Goal: Feedback & Contribution: Contribute content

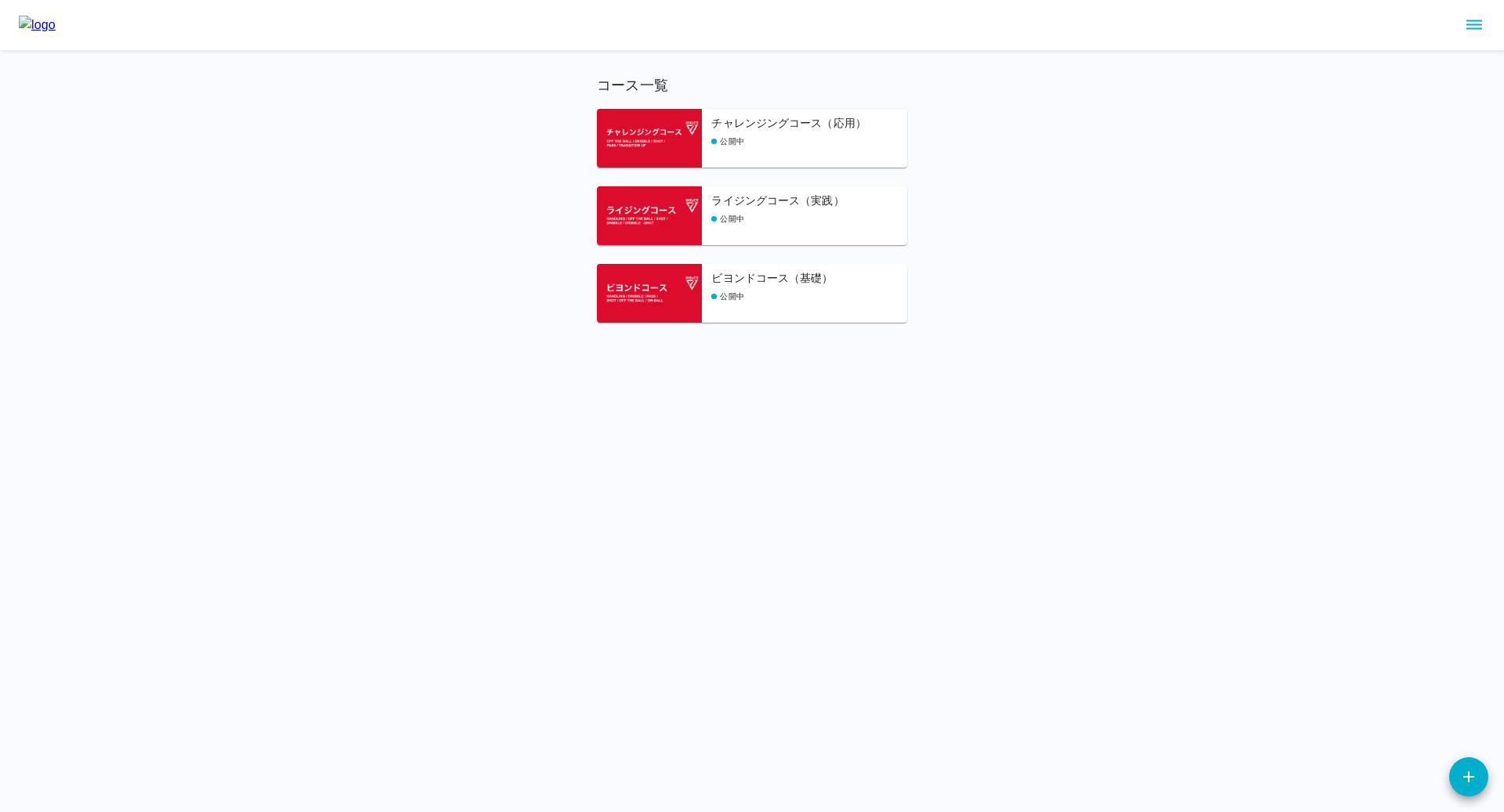
click at [755, 302] on div "ビヨンドコース（基礎） 公開中" at bounding box center [809, 297] width 196 height 52
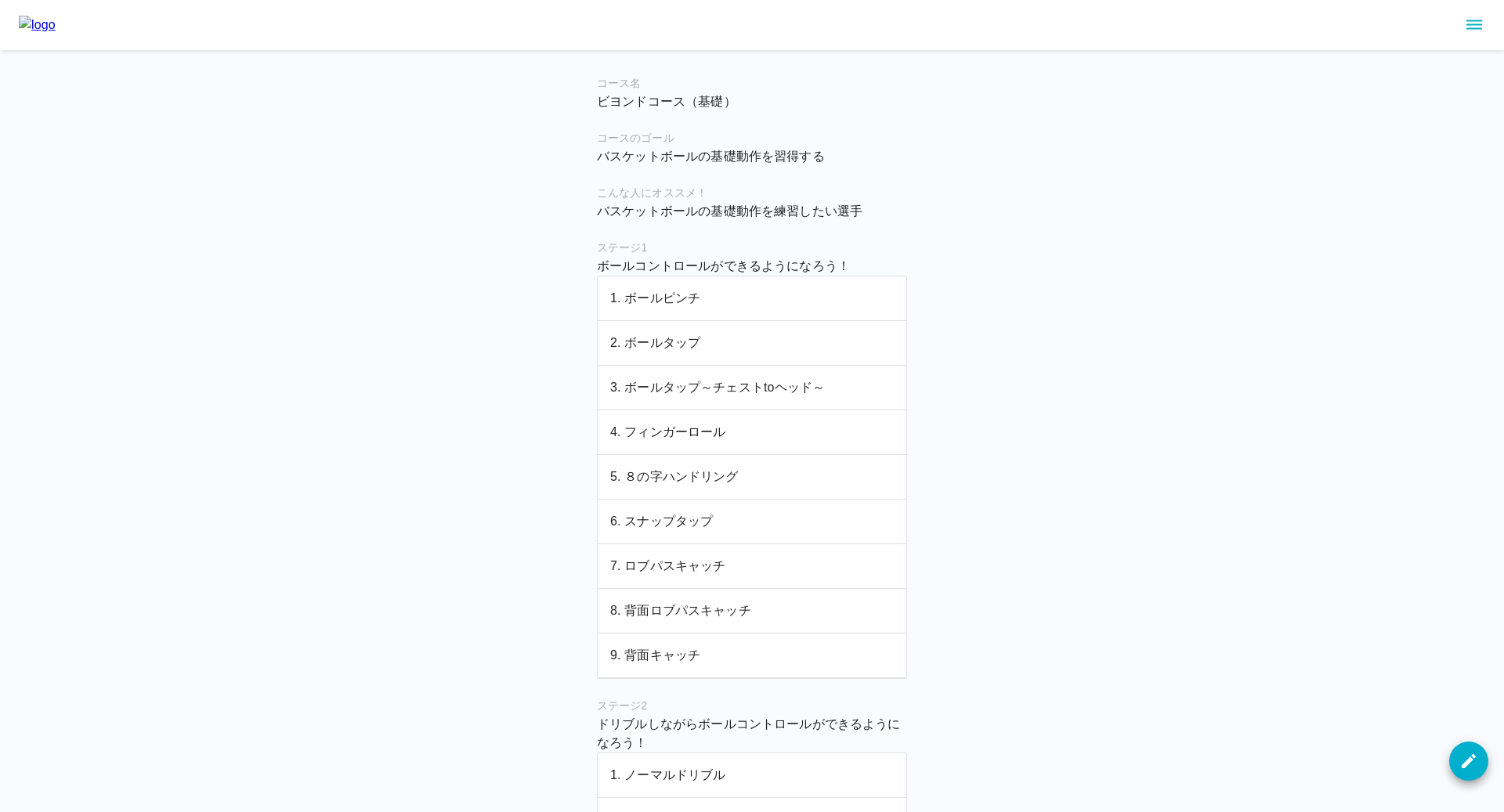
click at [664, 390] on p "3. ボールタップ～チェストtoヘッド～" at bounding box center [752, 387] width 283 height 19
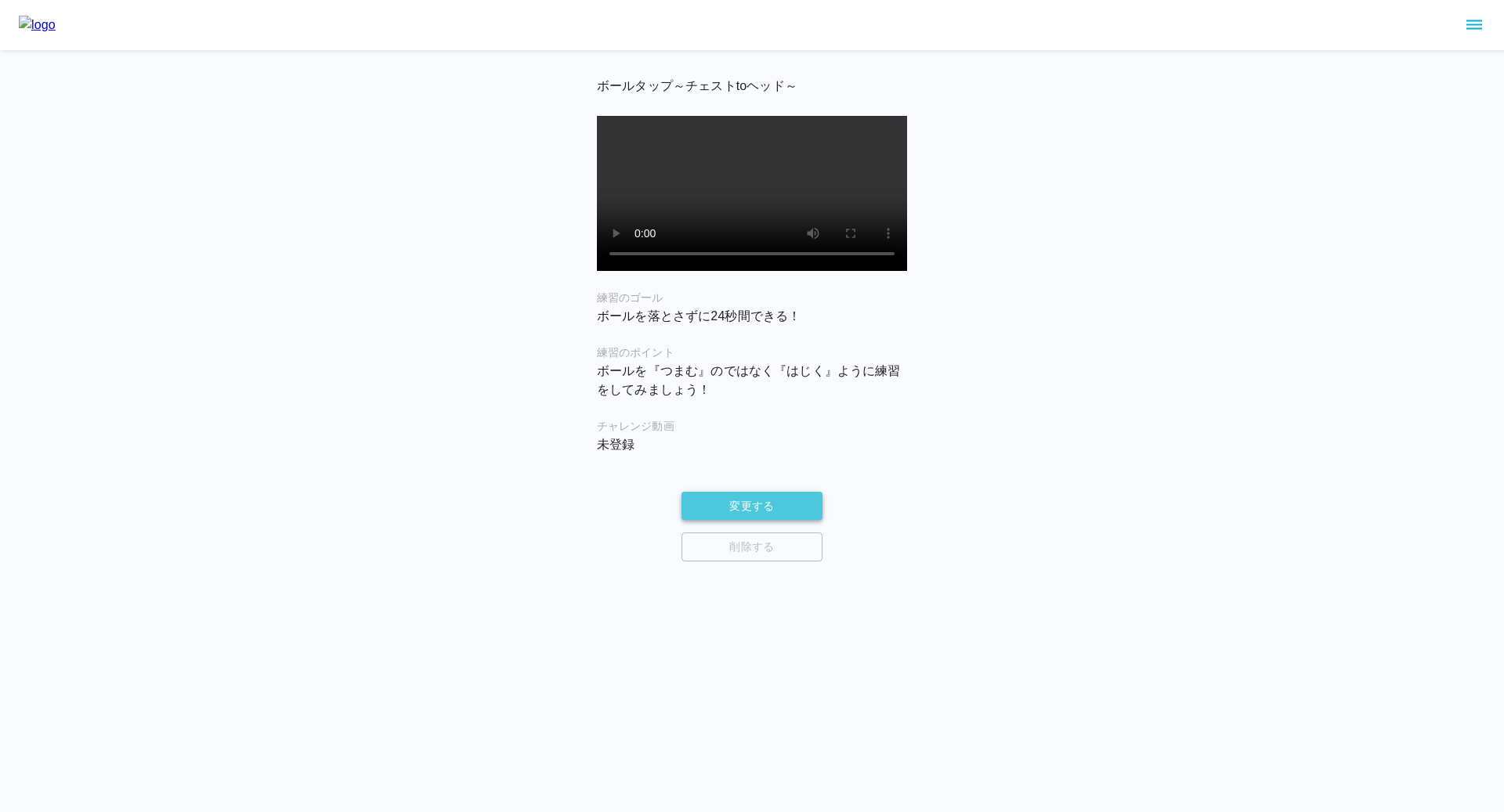
click at [740, 520] on button "変更する" at bounding box center [752, 506] width 141 height 29
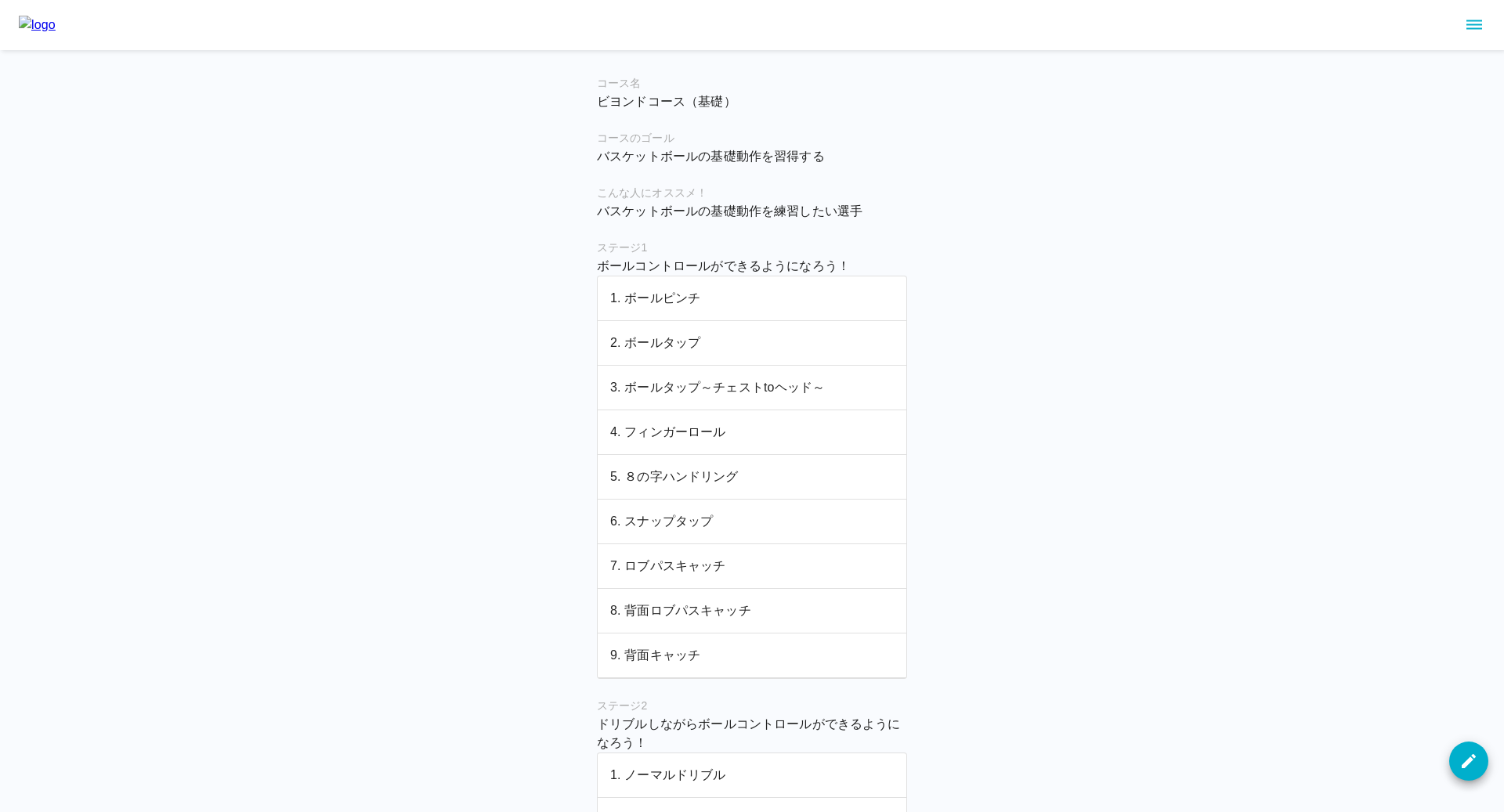
click at [661, 345] on p "2. ボールタップ" at bounding box center [752, 343] width 283 height 19
click at [671, 287] on td "1. ボールピンチ" at bounding box center [752, 298] width 309 height 45
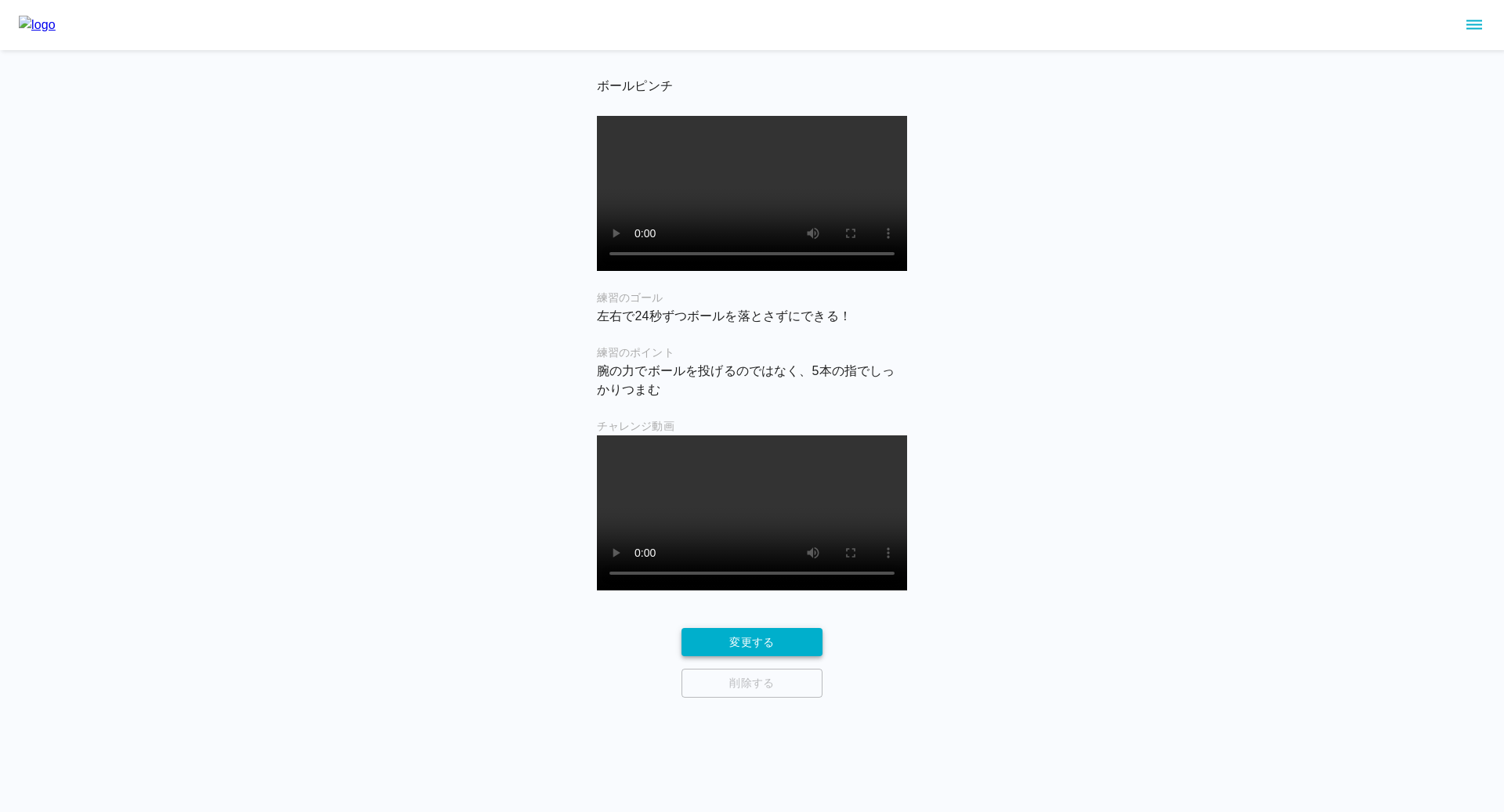
click at [730, 657] on button "変更する" at bounding box center [752, 642] width 141 height 29
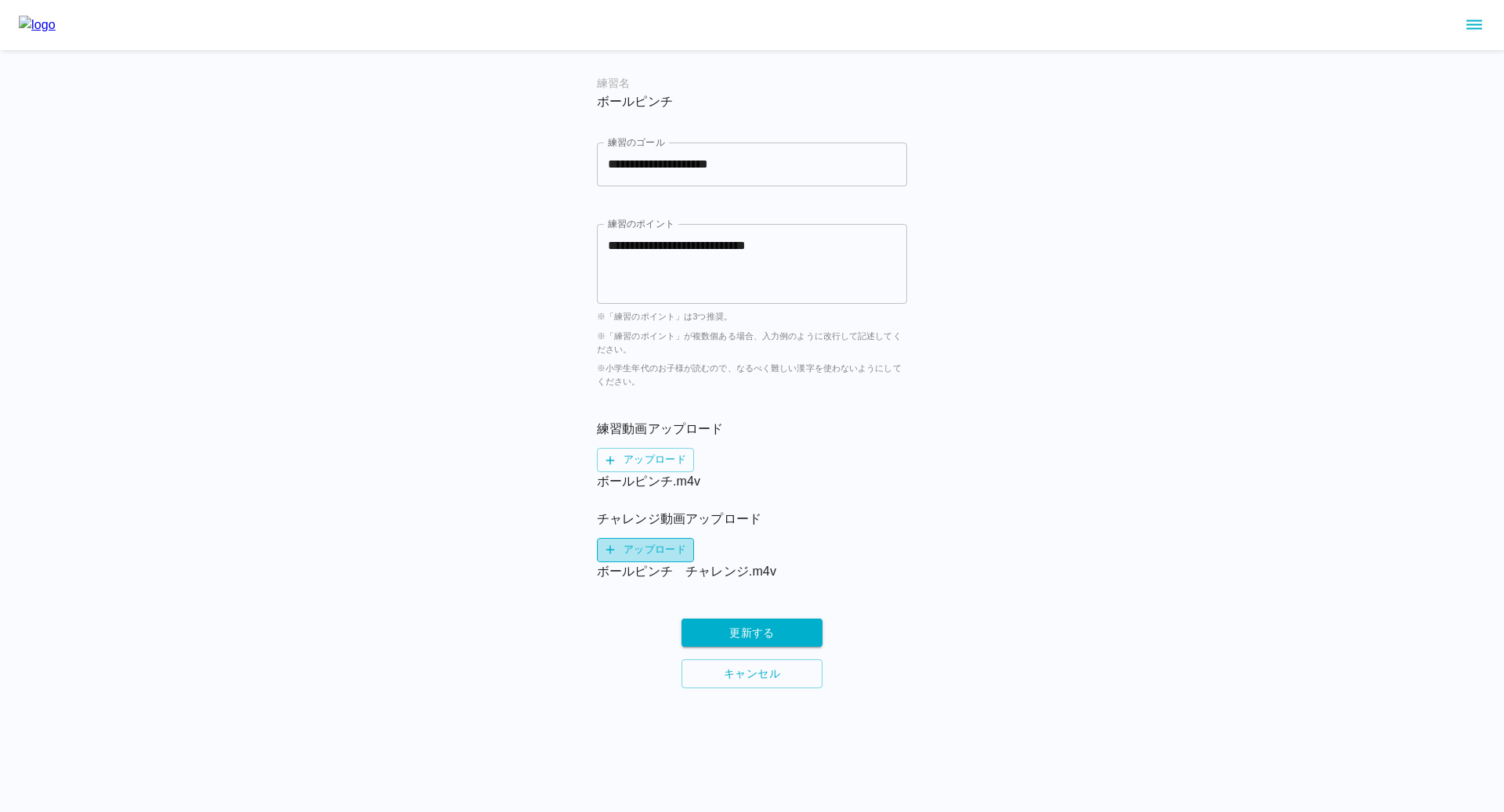
click at [651, 549] on label "アップロード" at bounding box center [645, 549] width 97 height 25
click at [0, 0] on input "アップロード" at bounding box center [0, 0] width 0 height 0
click at [782, 634] on button "更新する" at bounding box center [752, 633] width 141 height 29
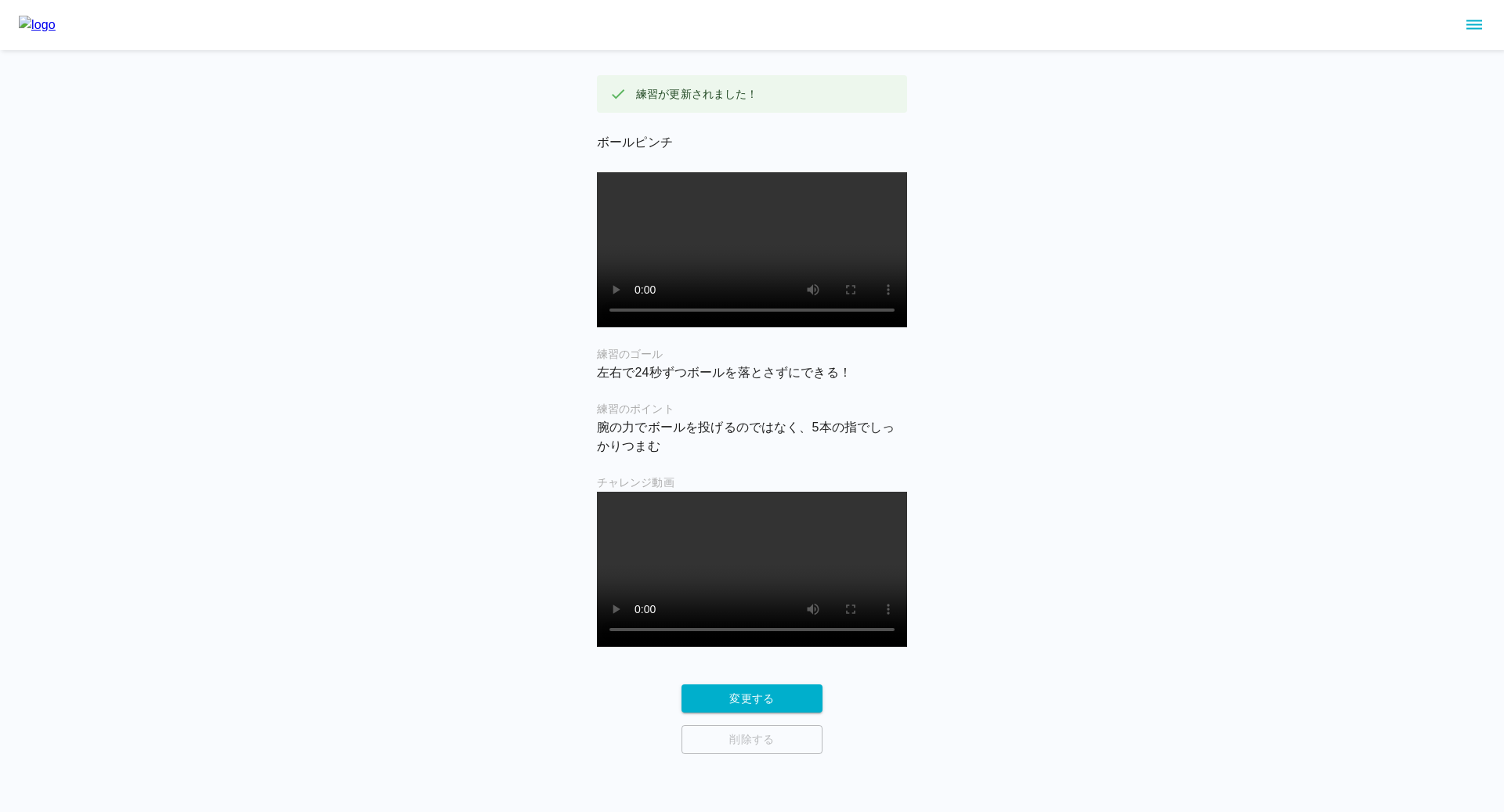
click at [56, 25] on img at bounding box center [37, 25] width 37 height 19
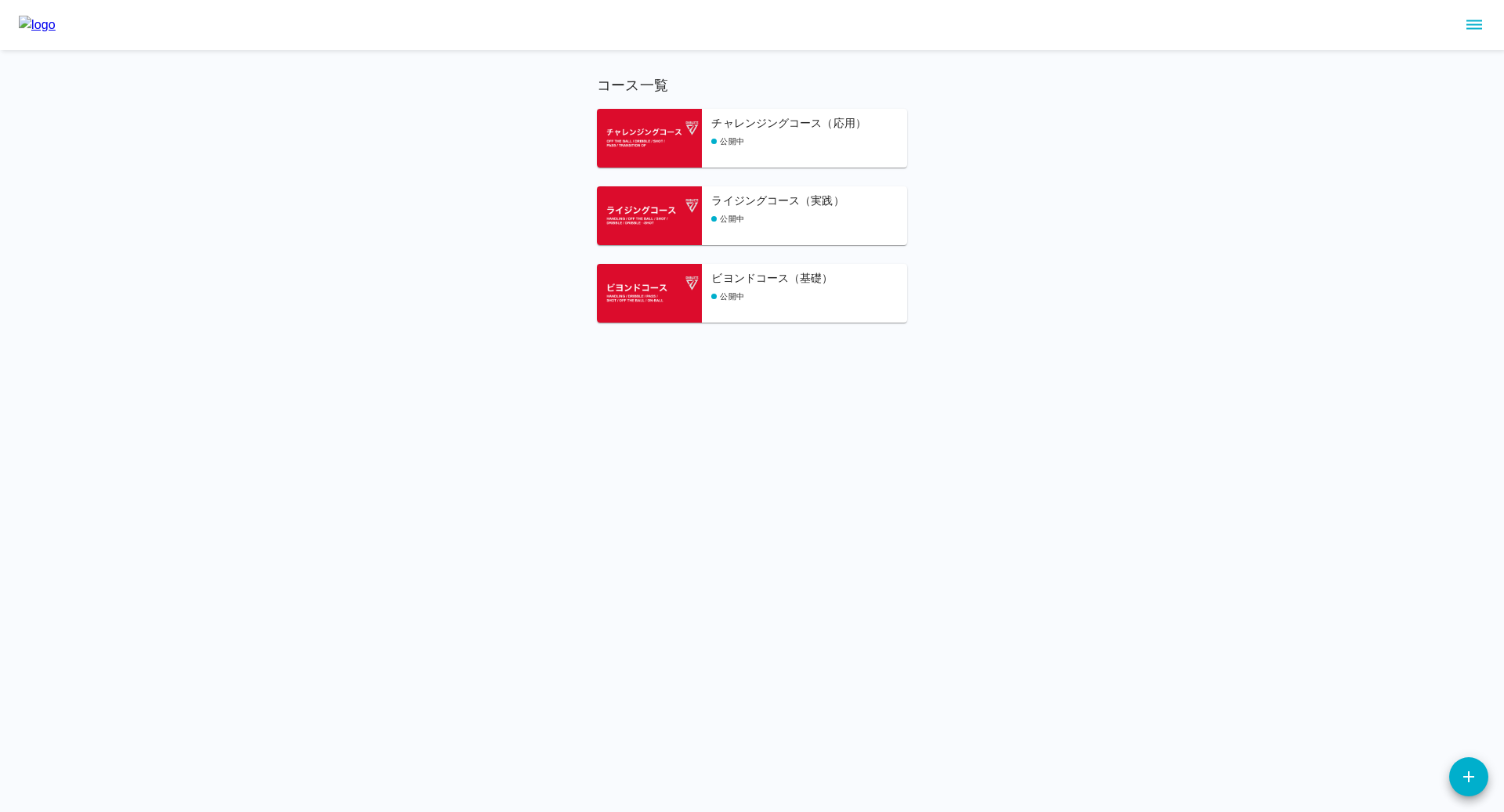
click at [743, 313] on div "ビヨンドコース（基礎） 公開中" at bounding box center [809, 297] width 196 height 52
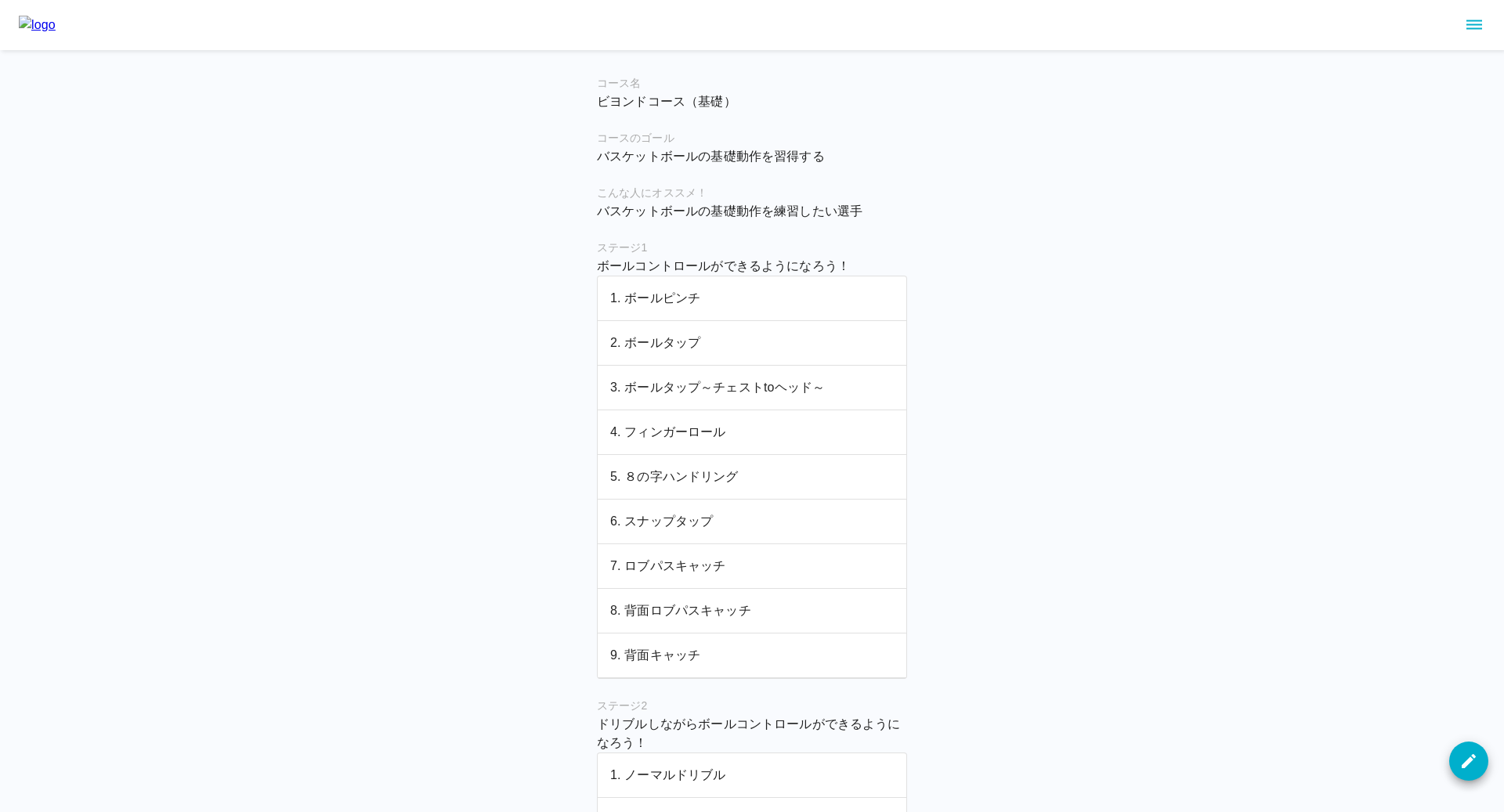
click at [686, 385] on p "3. ボールタップ～チェストtoヘッド～" at bounding box center [752, 387] width 283 height 19
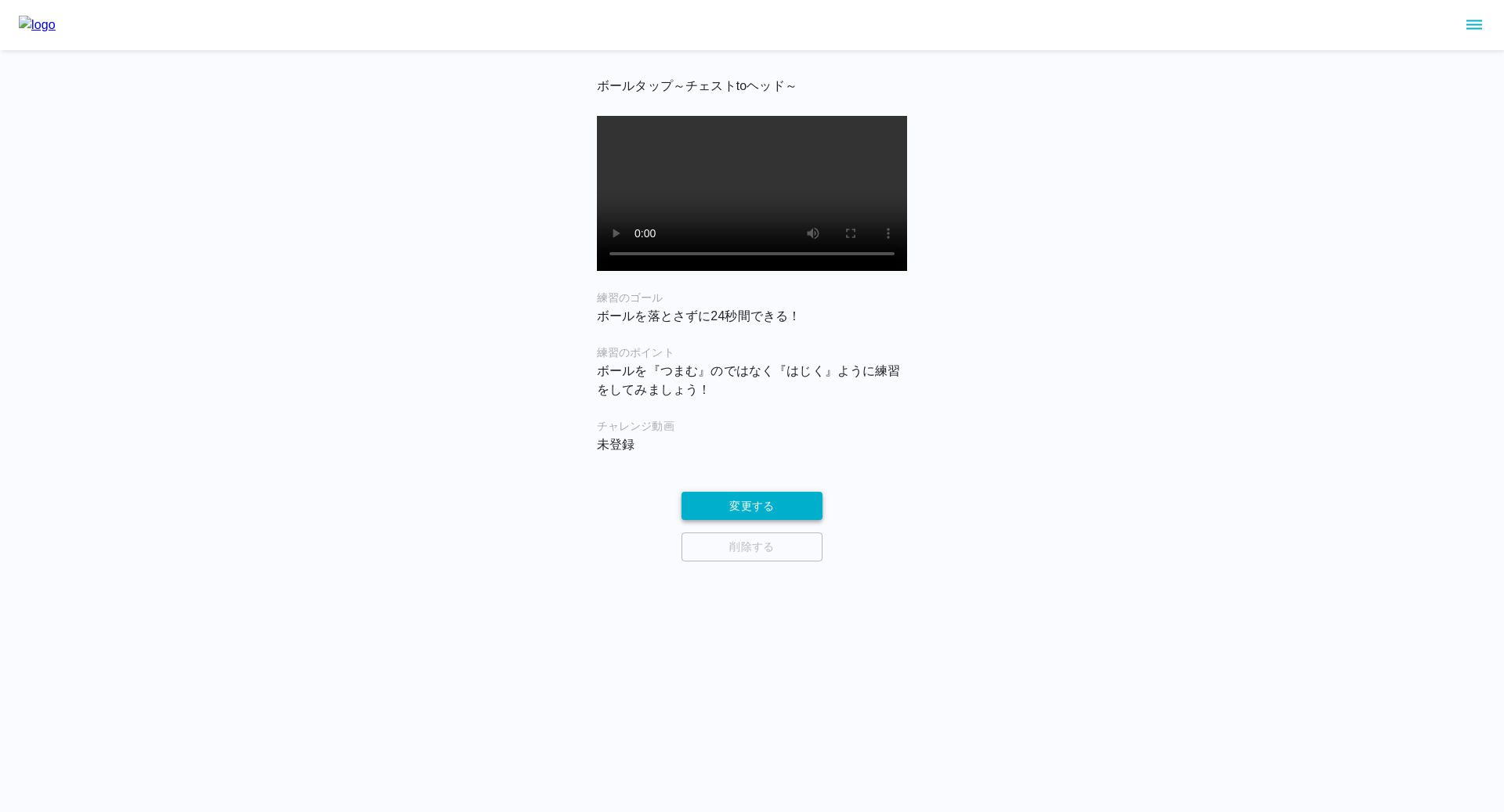
click at [740, 518] on button "変更する" at bounding box center [752, 506] width 141 height 29
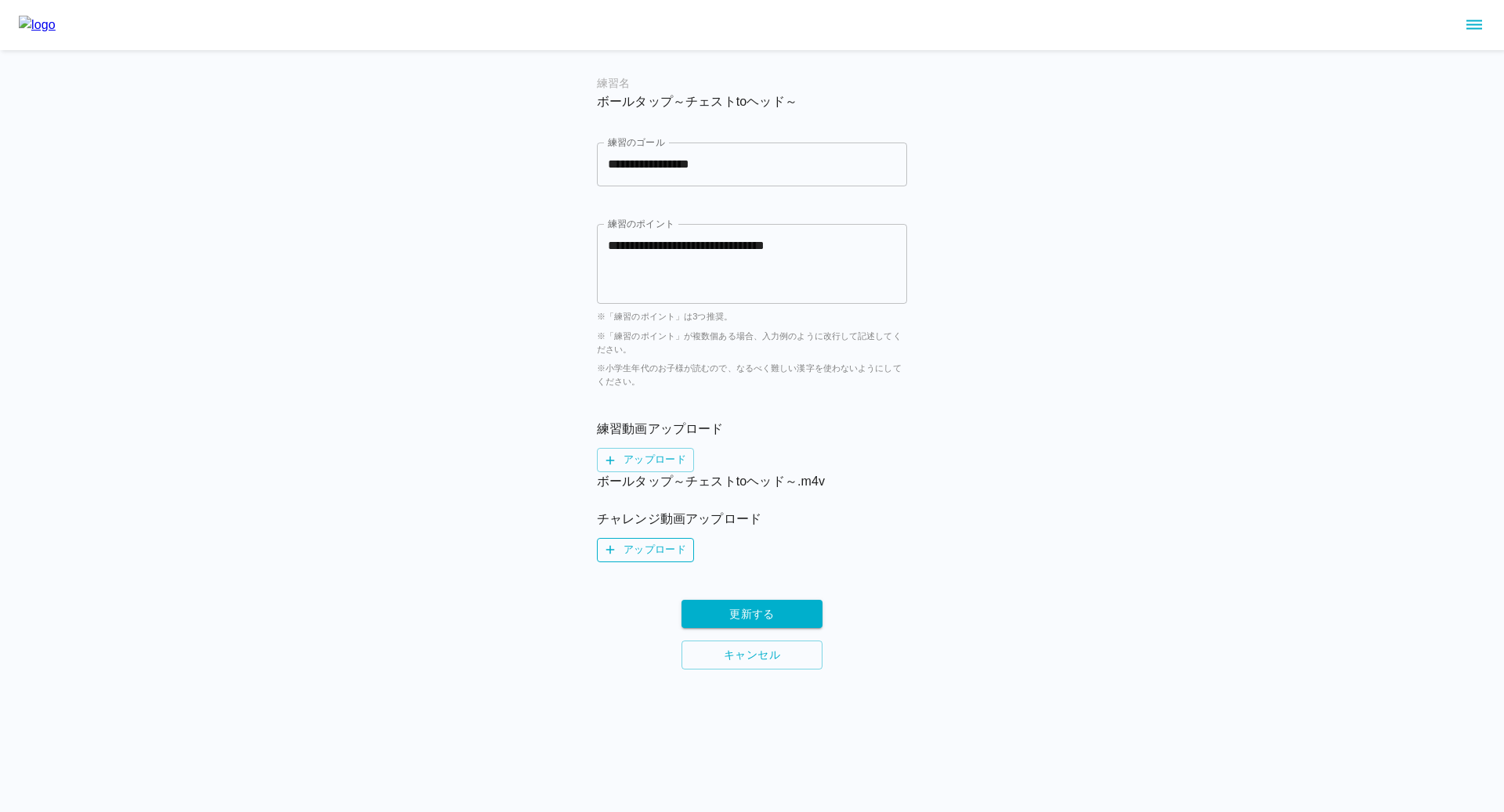
click at [657, 544] on label "アップロード" at bounding box center [645, 549] width 97 height 25
click at [0, 0] on input "アップロード" at bounding box center [0, 0] width 0 height 0
click at [730, 626] on button "更新する" at bounding box center [752, 633] width 141 height 29
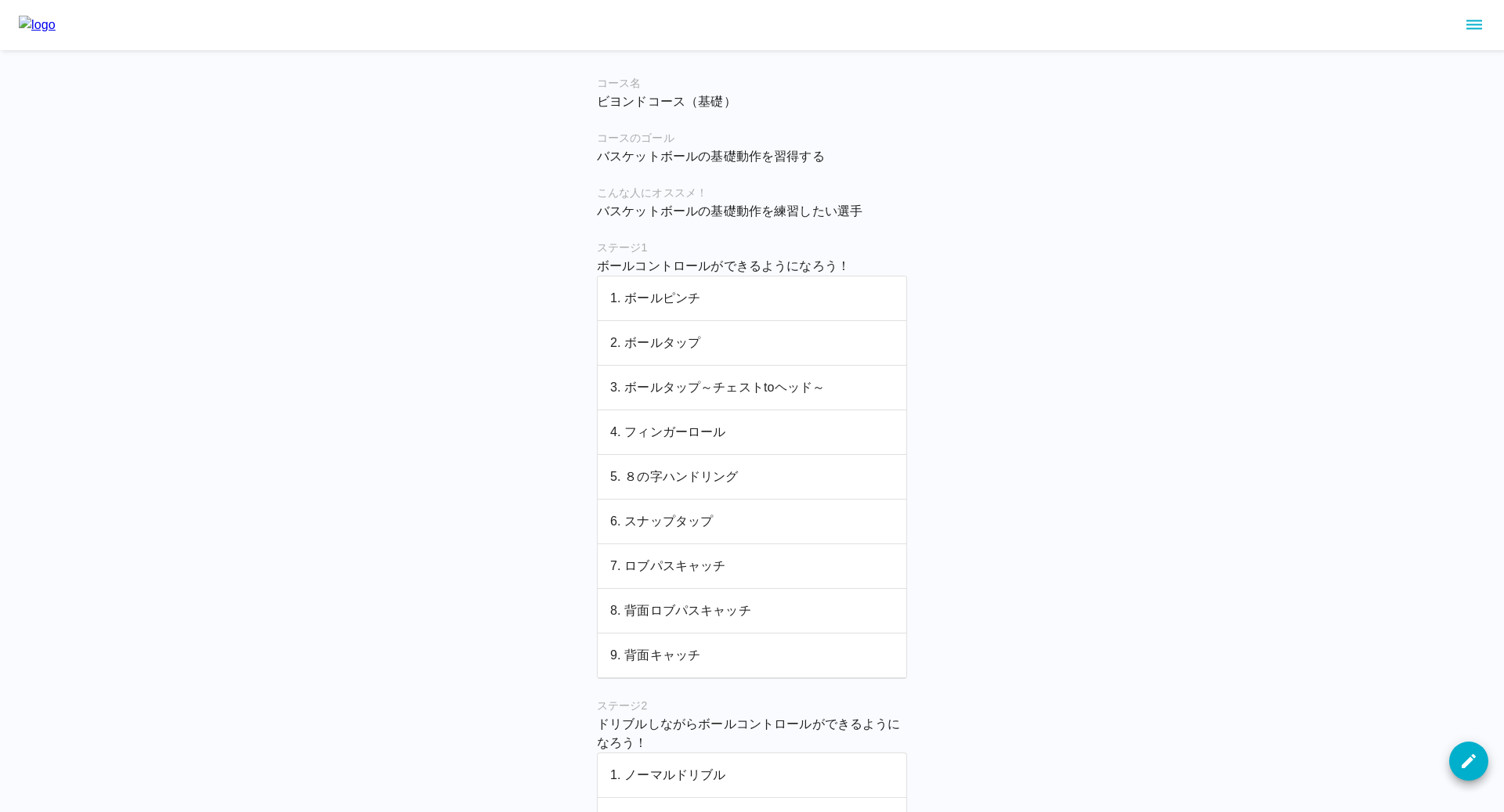
click at [671, 430] on p "4. フィンガーロール" at bounding box center [752, 432] width 283 height 19
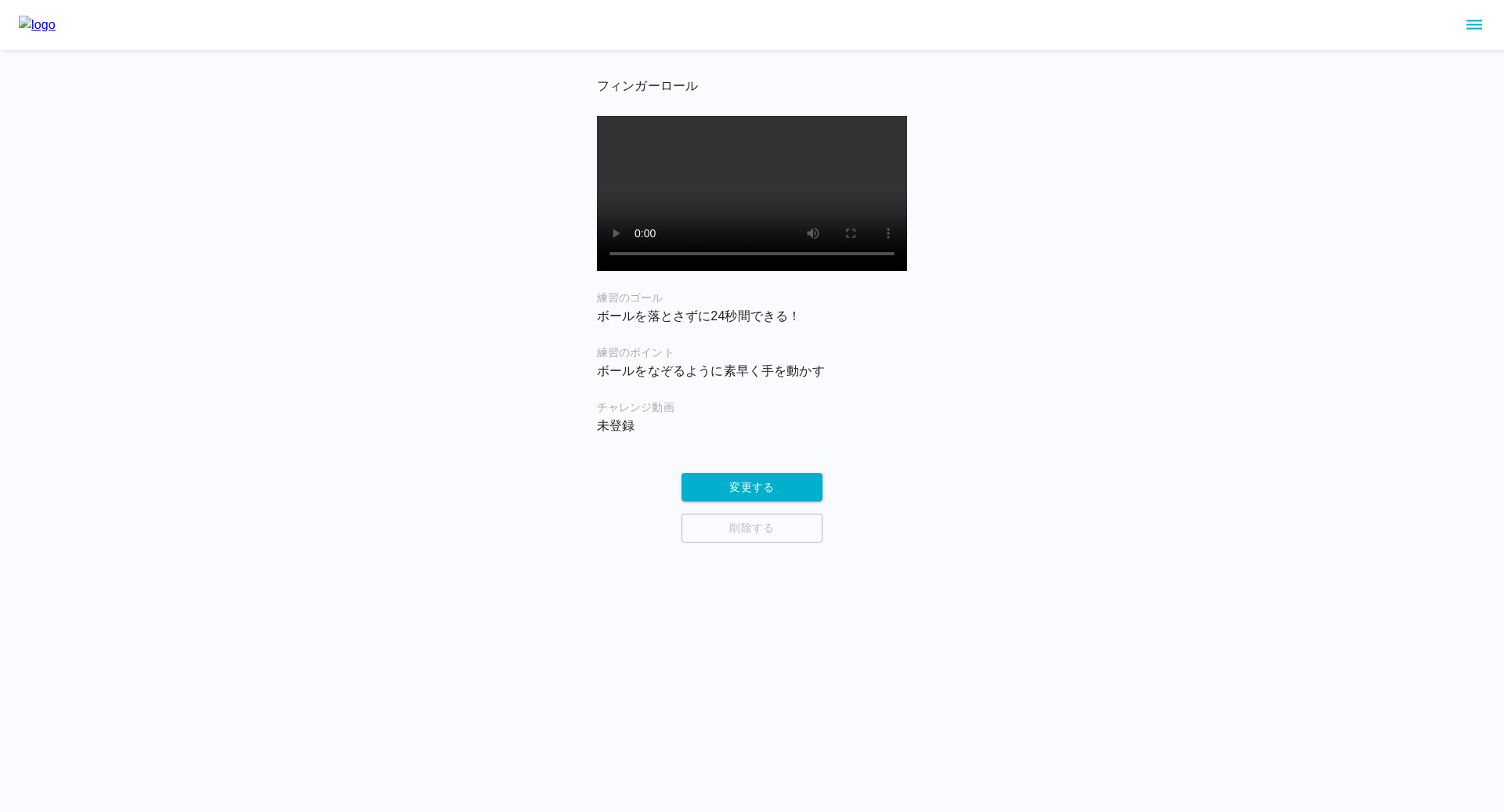
click at [715, 435] on div "チャレンジ動画 未登録" at bounding box center [752, 417] width 310 height 36
click at [716, 502] on button "変更する" at bounding box center [752, 488] width 141 height 29
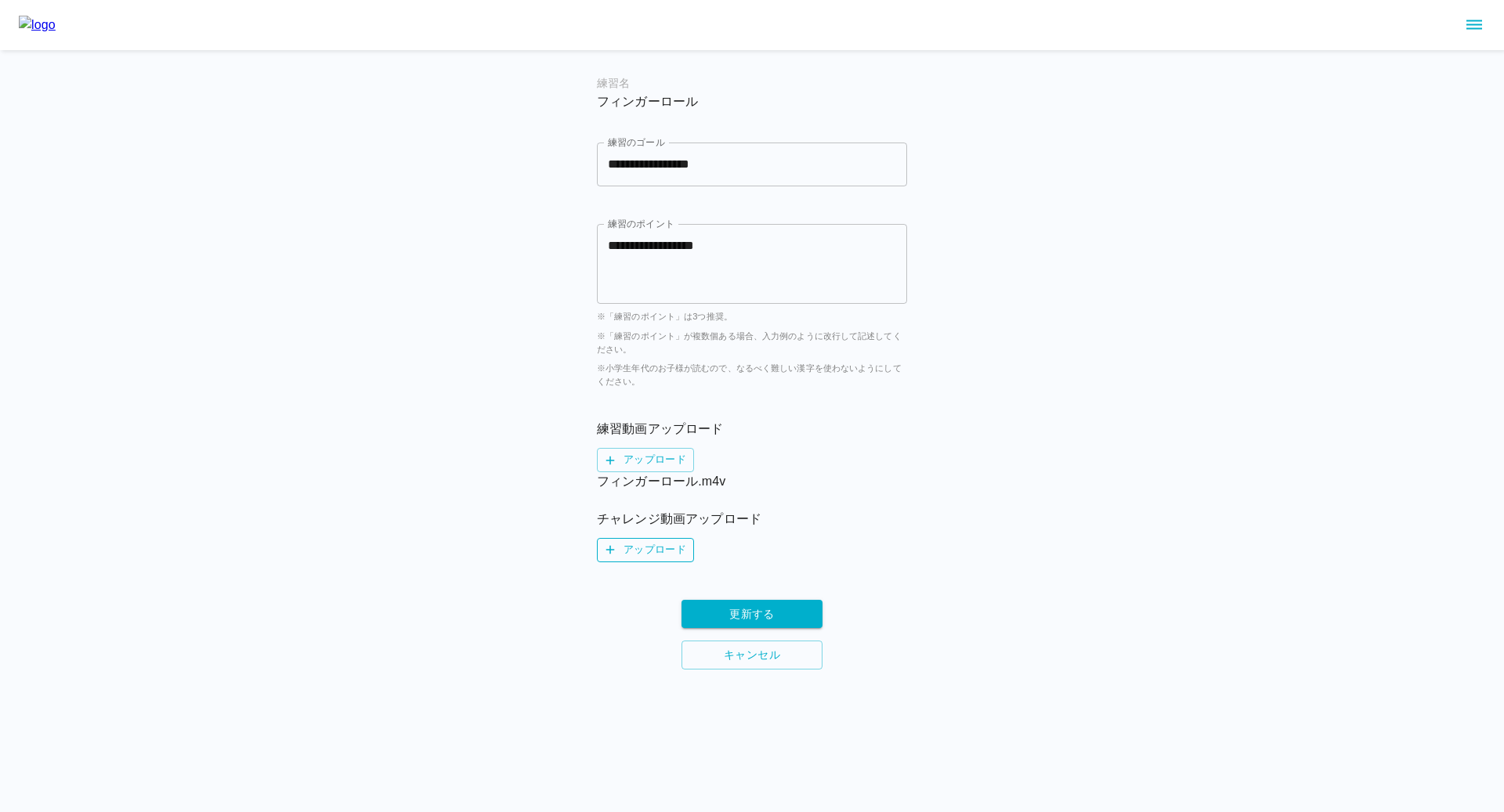
click at [643, 558] on label "アップロード" at bounding box center [645, 549] width 97 height 25
click at [0, 0] on input "アップロード" at bounding box center [0, 0] width 0 height 0
click at [759, 632] on button "更新する" at bounding box center [752, 633] width 141 height 29
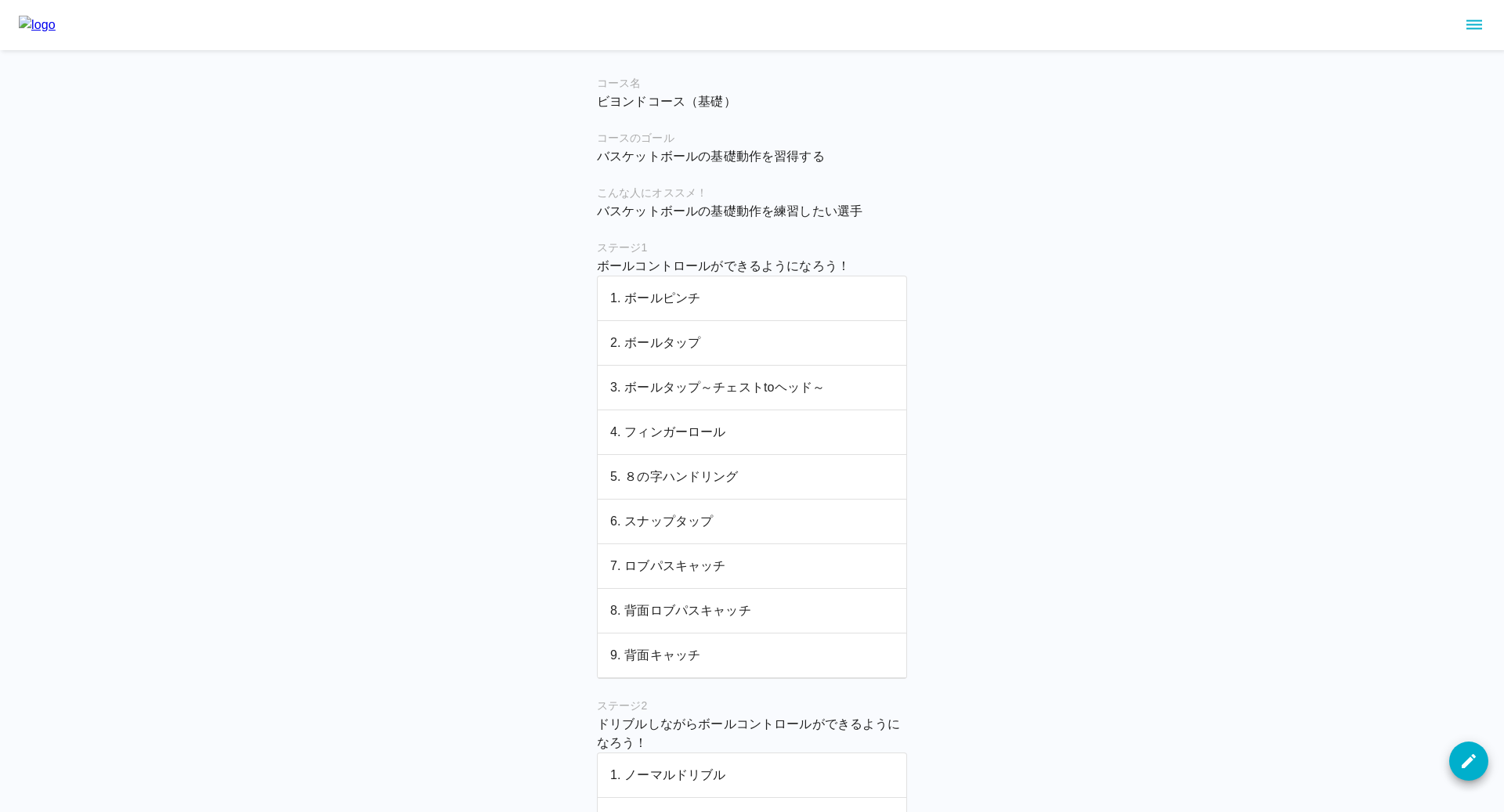
click at [659, 474] on p "5. ８の字ハンドリング" at bounding box center [752, 477] width 283 height 19
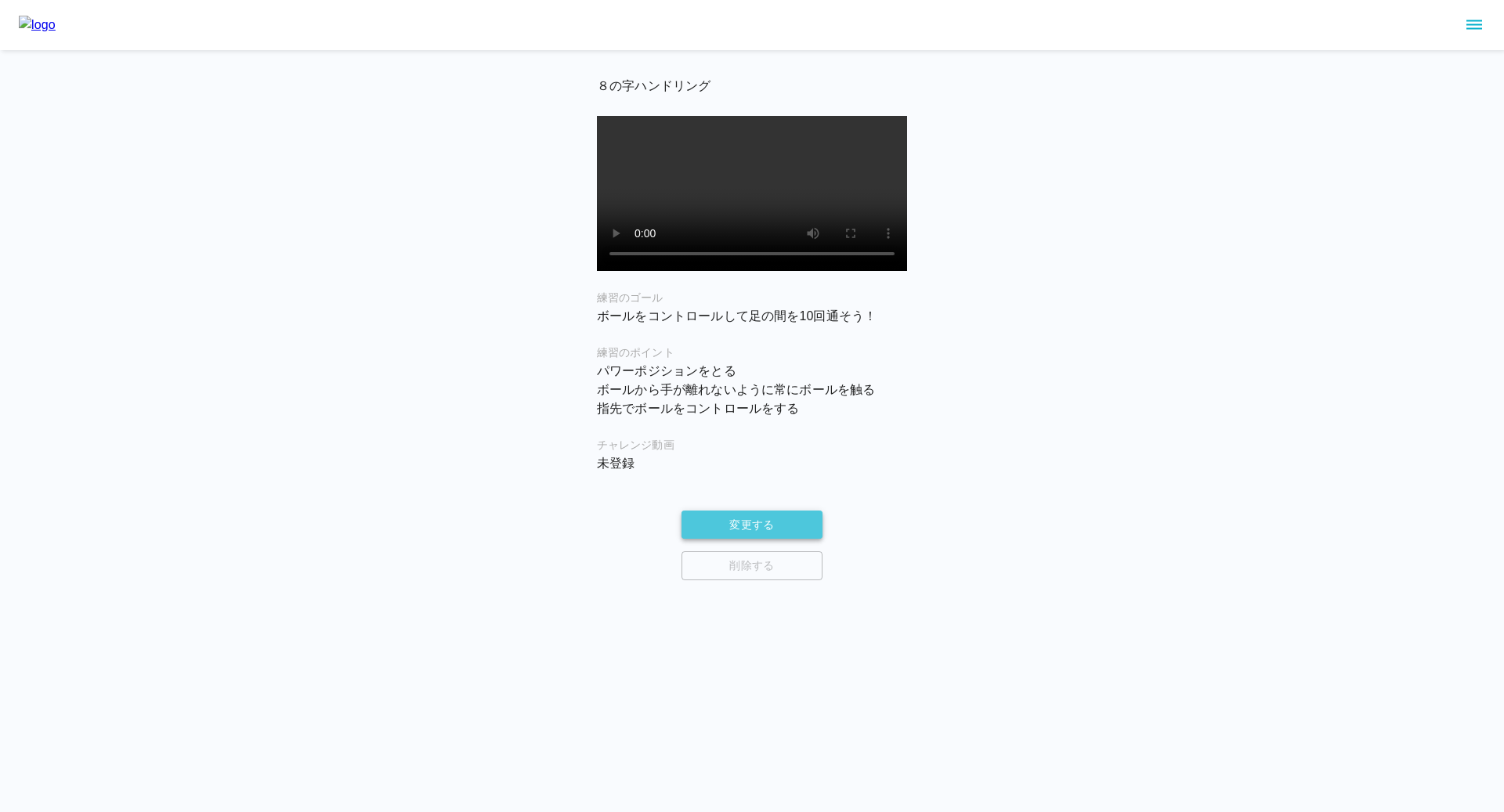
click at [717, 539] on button "変更する" at bounding box center [752, 525] width 141 height 29
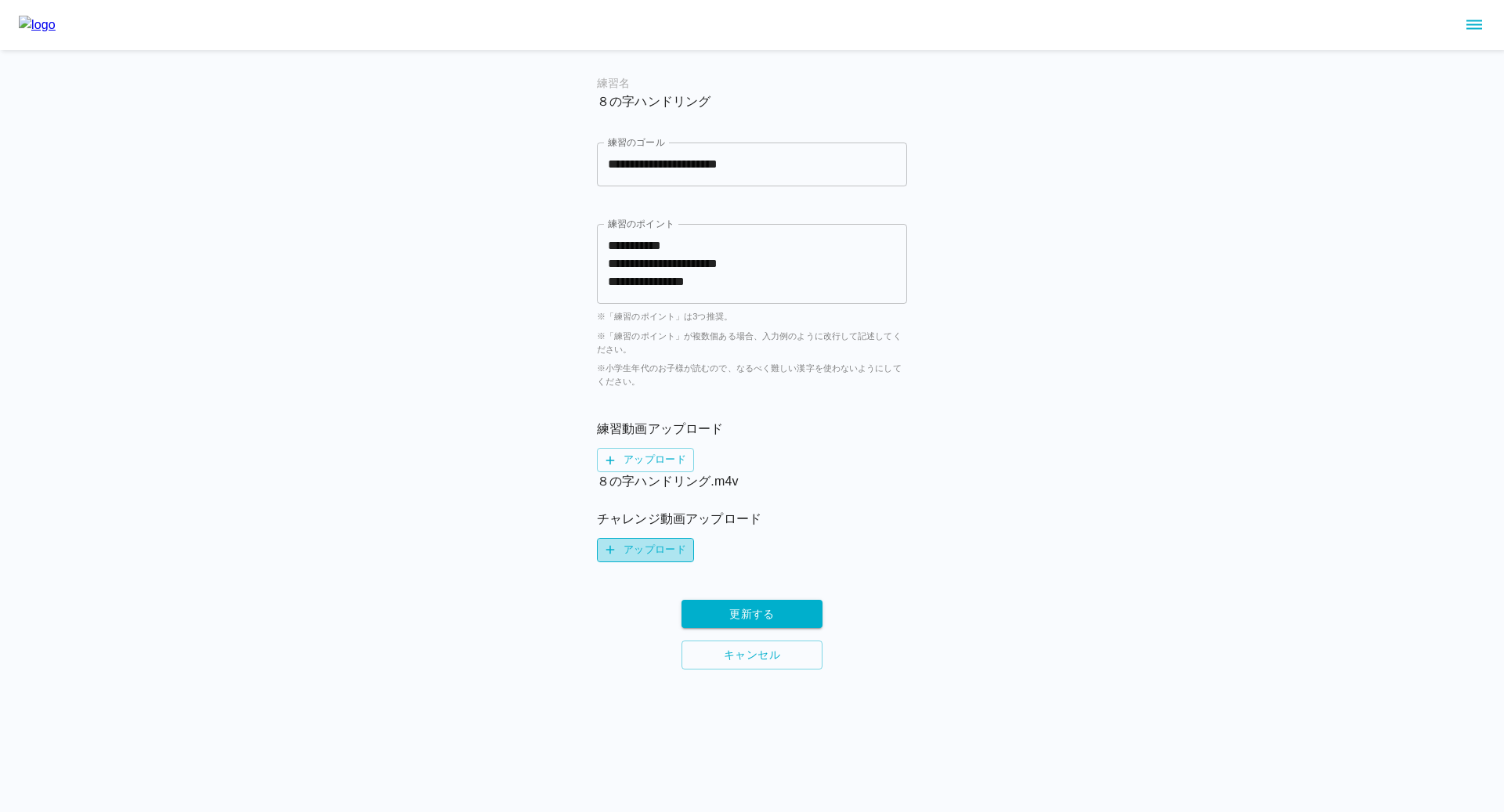
click at [637, 555] on label "アップロード" at bounding box center [645, 549] width 97 height 25
click at [0, 0] on input "アップロード" at bounding box center [0, 0] width 0 height 0
click at [752, 626] on button "更新する" at bounding box center [752, 633] width 141 height 29
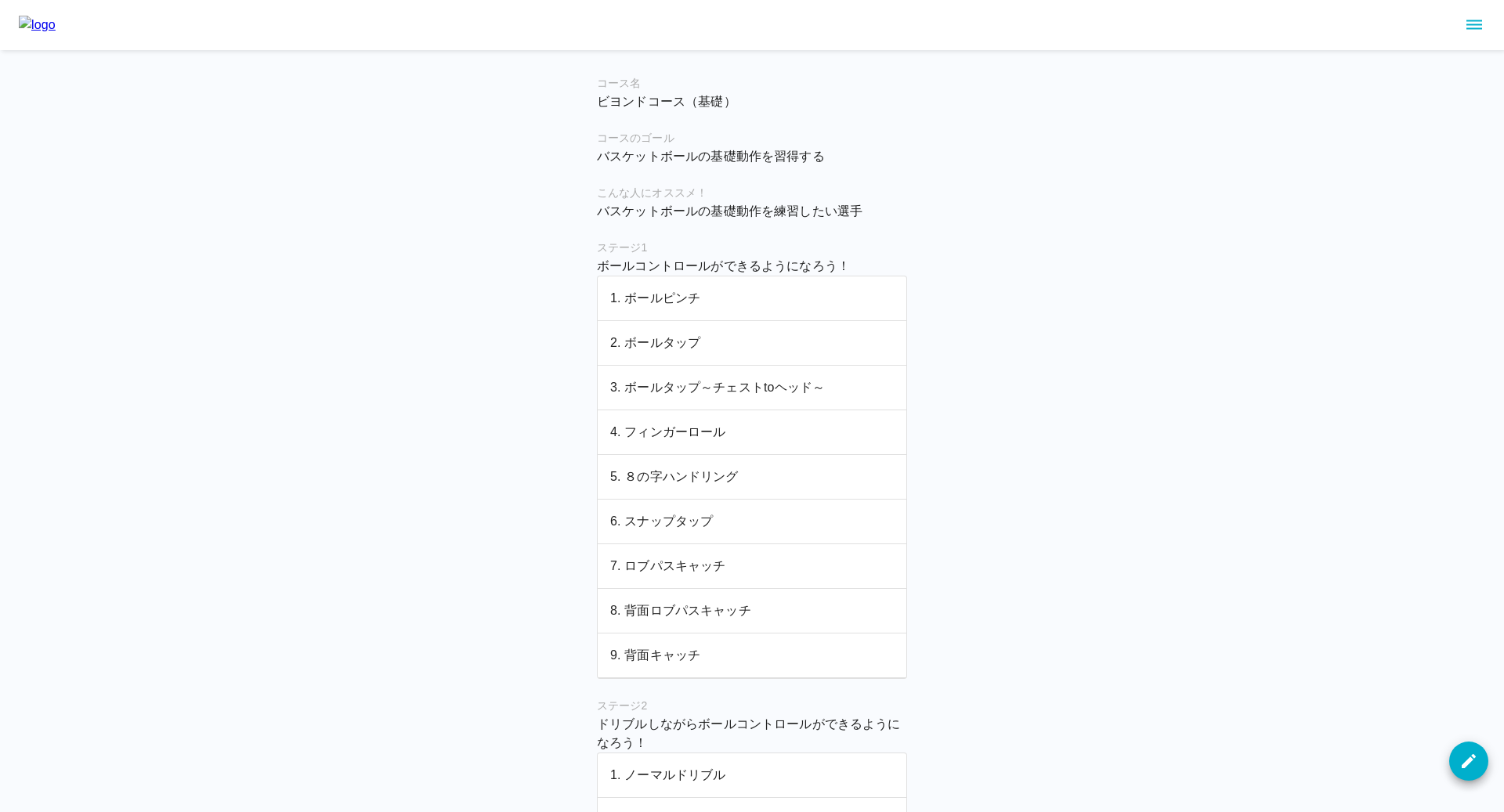
click at [670, 516] on p "6. スナップタップ" at bounding box center [752, 521] width 283 height 19
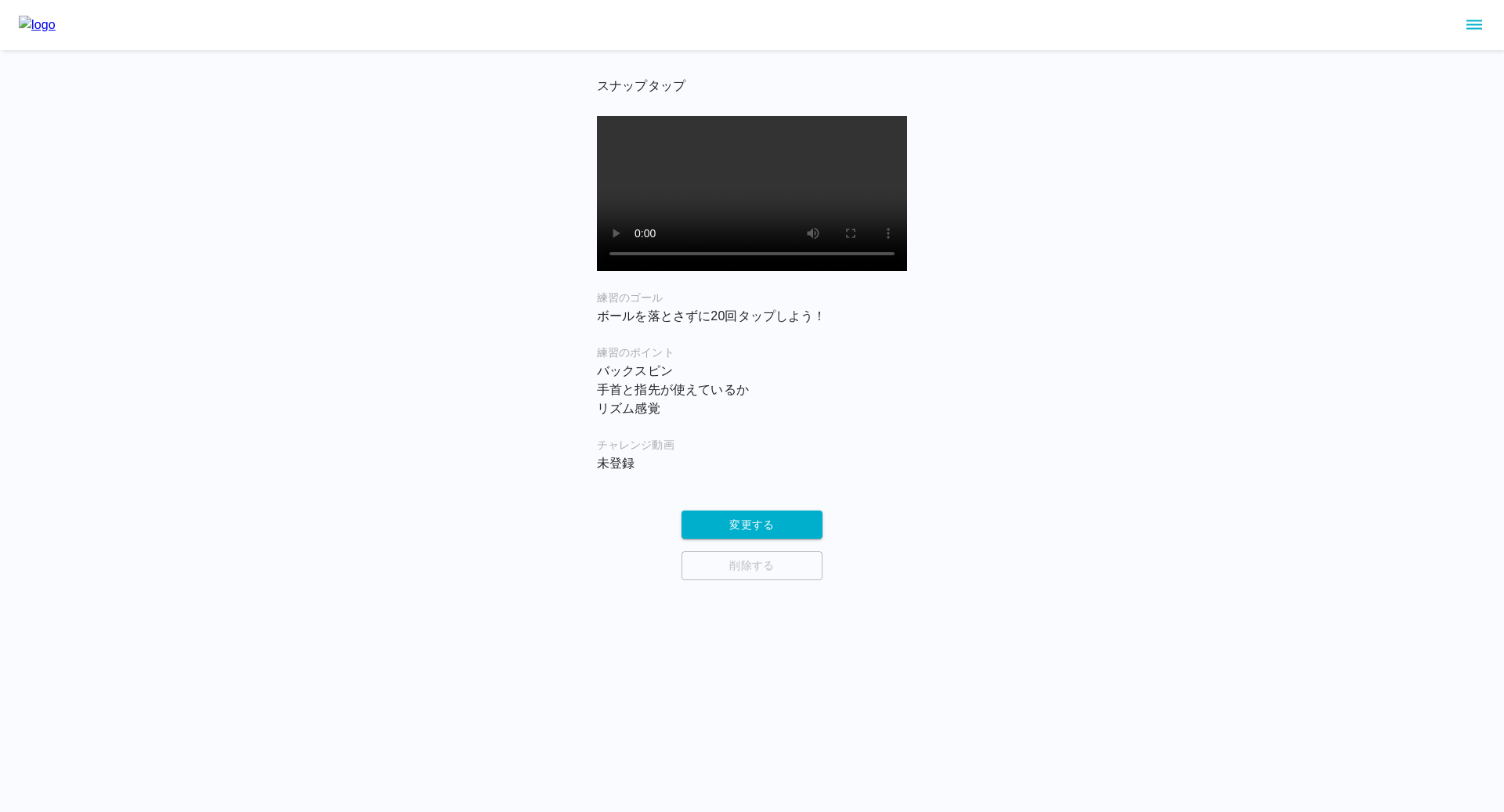
click at [723, 473] on div "チャレンジ動画 未登録" at bounding box center [752, 455] width 310 height 36
click at [720, 539] on button "変更する" at bounding box center [752, 525] width 141 height 29
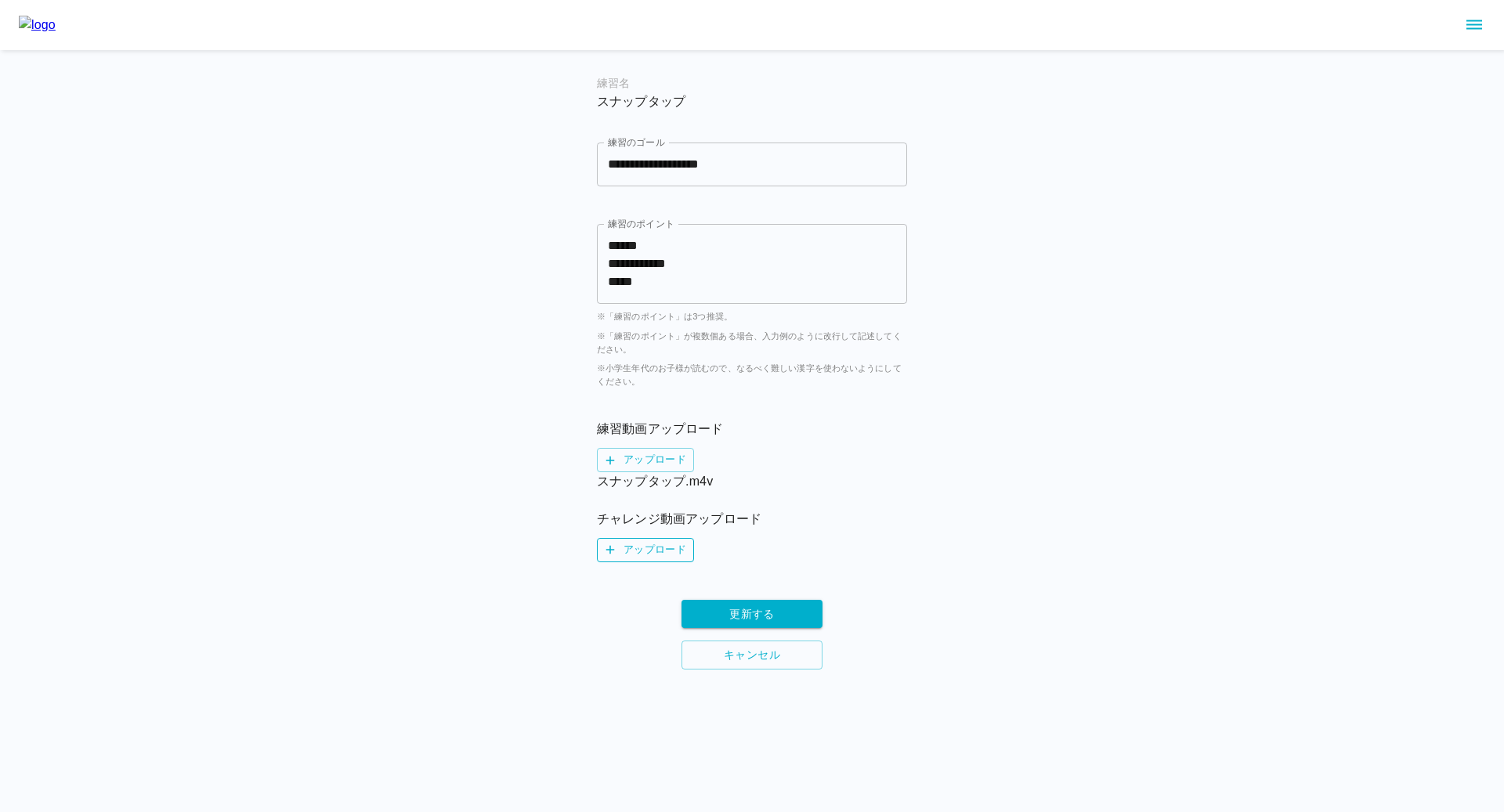
click at [645, 553] on label "アップロード" at bounding box center [645, 549] width 97 height 25
click at [0, 0] on input "アップロード" at bounding box center [0, 0] width 0 height 0
click at [748, 621] on button "更新する" at bounding box center [752, 633] width 141 height 29
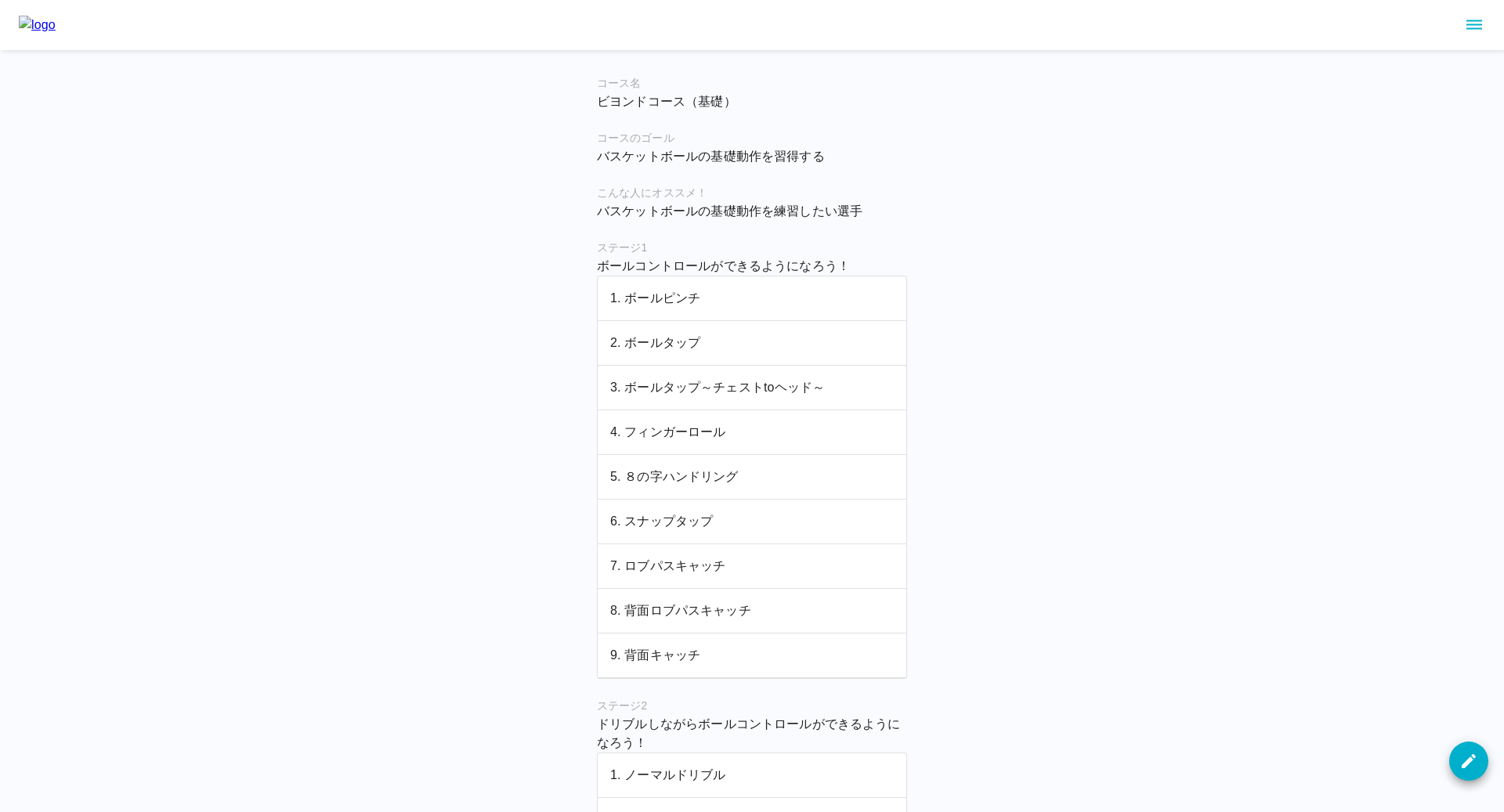
click at [671, 569] on p "7. ロブパスキャッチ" at bounding box center [752, 566] width 283 height 19
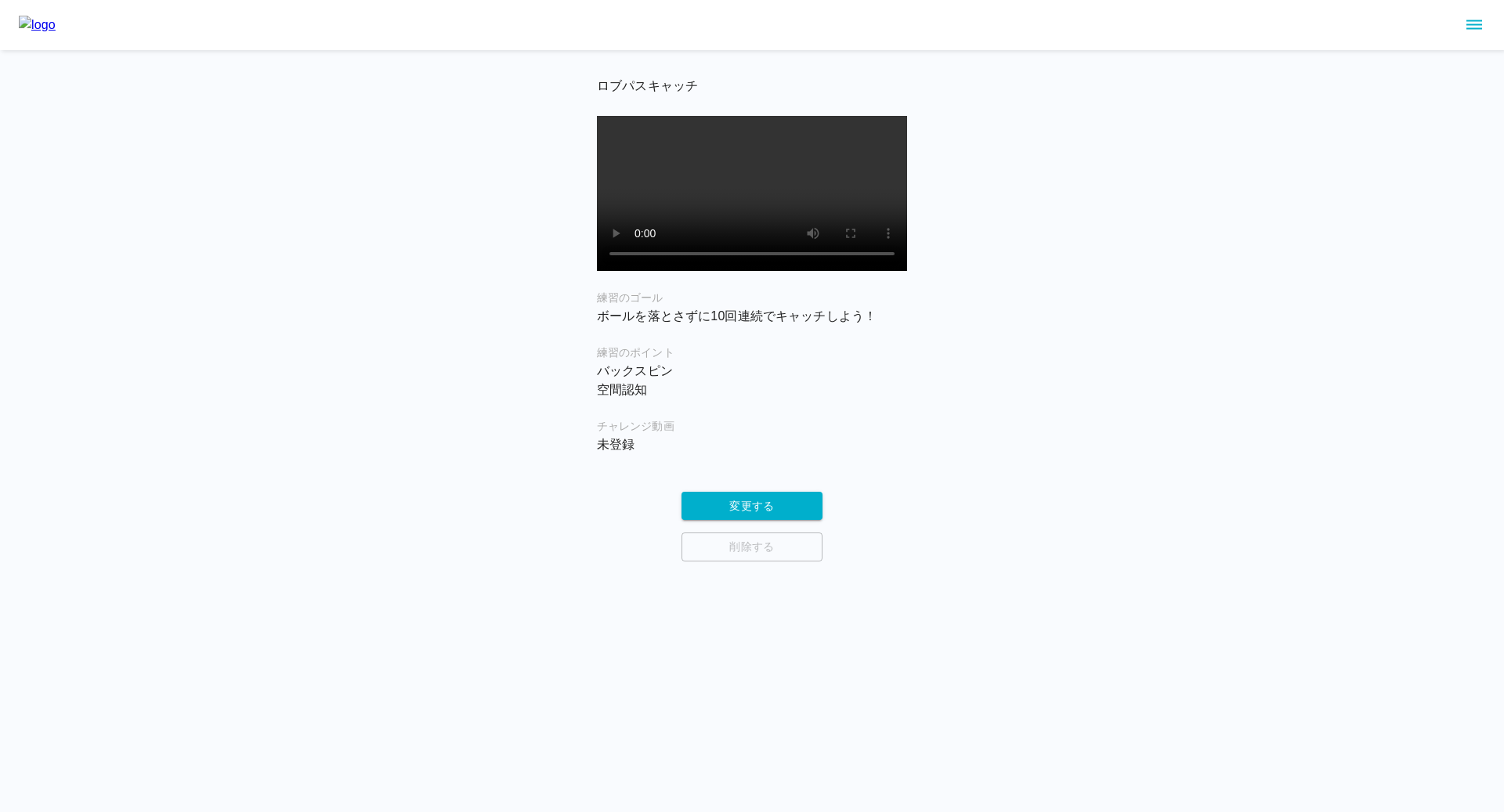
click at [745, 454] on div "チャレンジ動画 未登録" at bounding box center [752, 436] width 310 height 36
click at [724, 520] on button "変更する" at bounding box center [752, 506] width 141 height 29
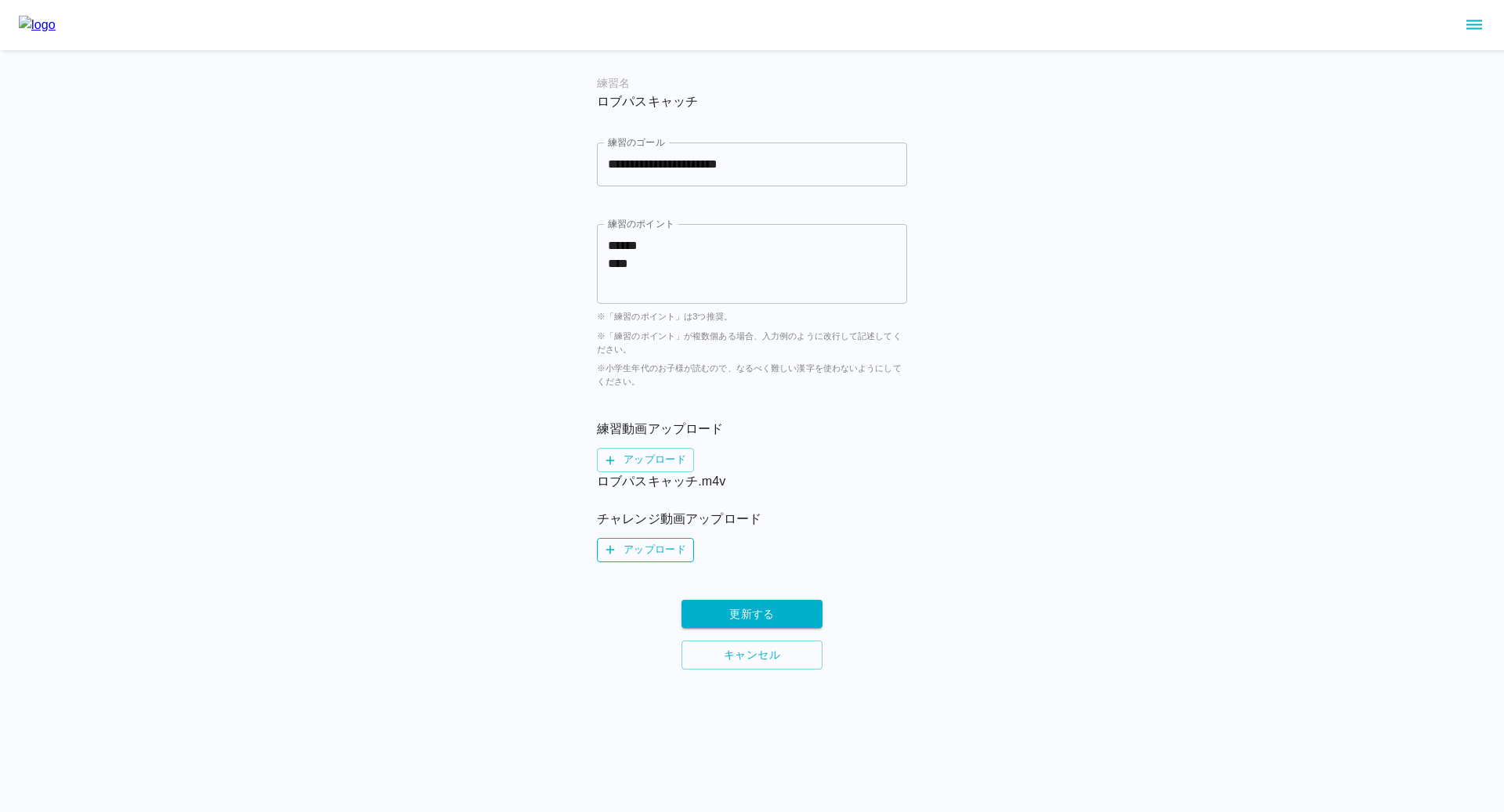
click at [643, 552] on label "アップロード" at bounding box center [645, 549] width 97 height 25
click at [0, 0] on input "アップロード" at bounding box center [0, 0] width 0 height 0
click at [747, 629] on button "更新する" at bounding box center [752, 633] width 141 height 29
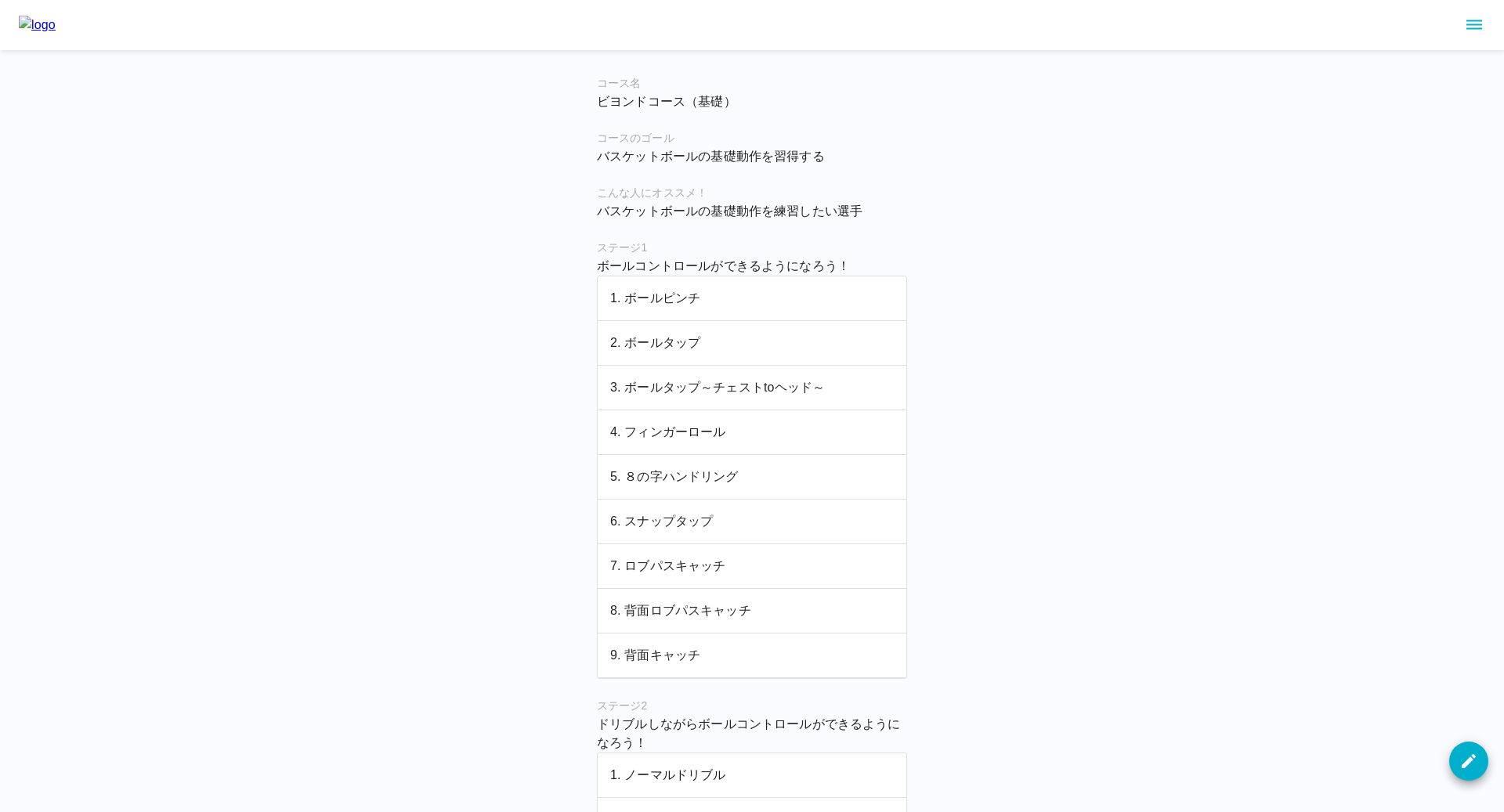
click at [686, 609] on p "8. 背面ロブパスキャッチ" at bounding box center [752, 610] width 283 height 19
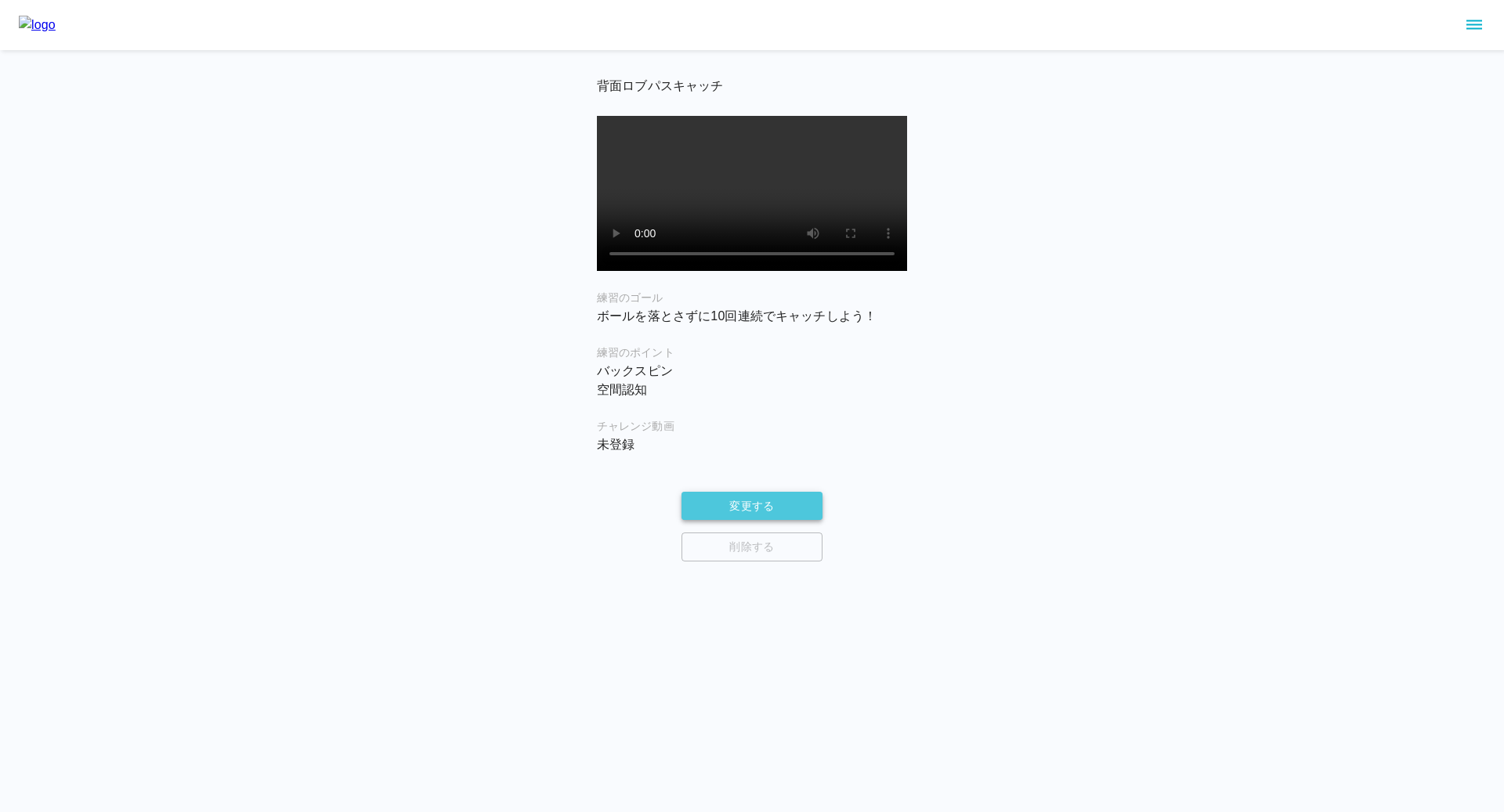
click at [722, 520] on button "変更する" at bounding box center [752, 506] width 141 height 29
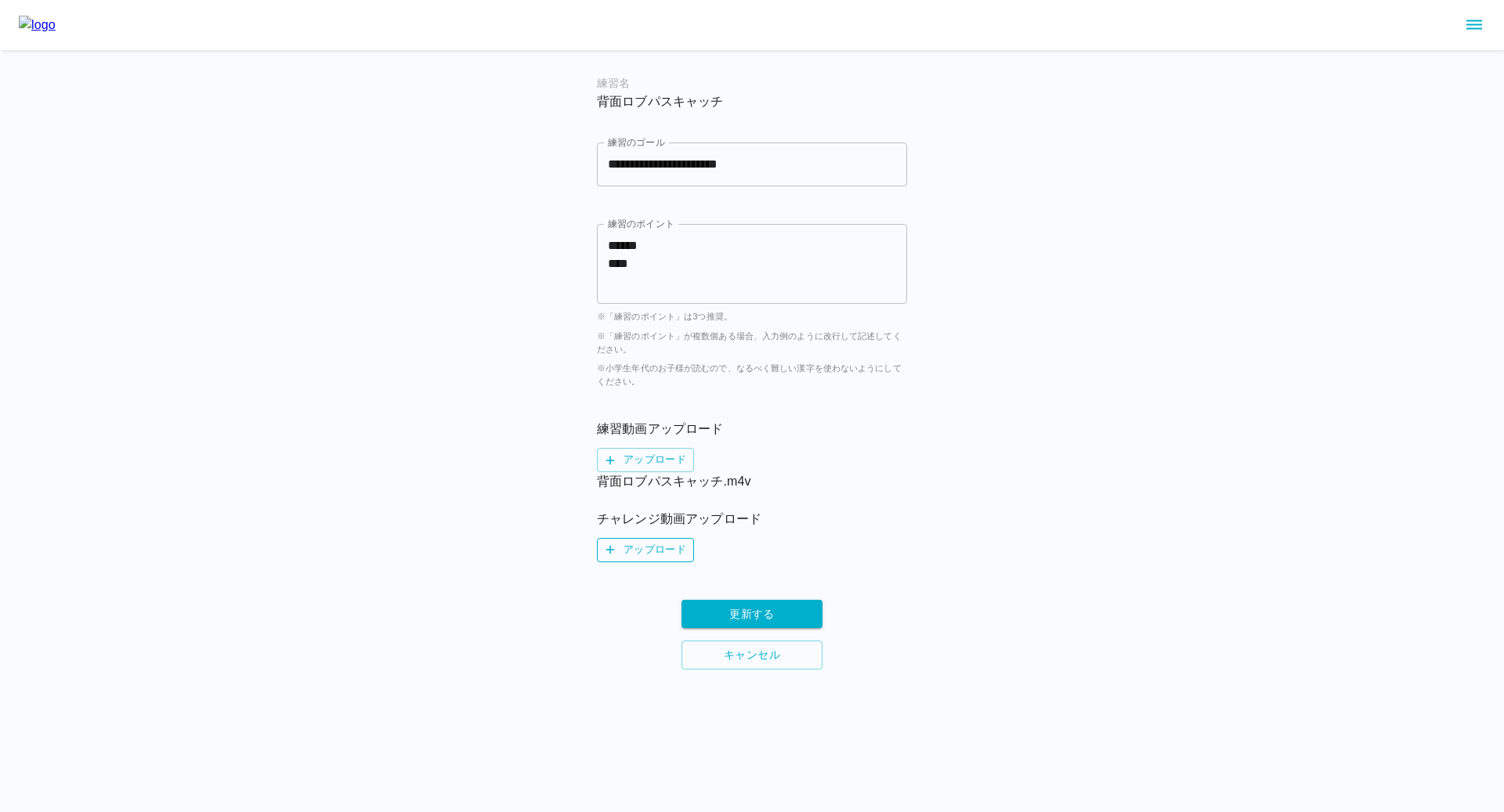
click at [652, 551] on label "アップロード" at bounding box center [645, 549] width 97 height 25
click at [0, 0] on input "アップロード" at bounding box center [0, 0] width 0 height 0
click at [766, 627] on button "更新する" at bounding box center [752, 633] width 141 height 29
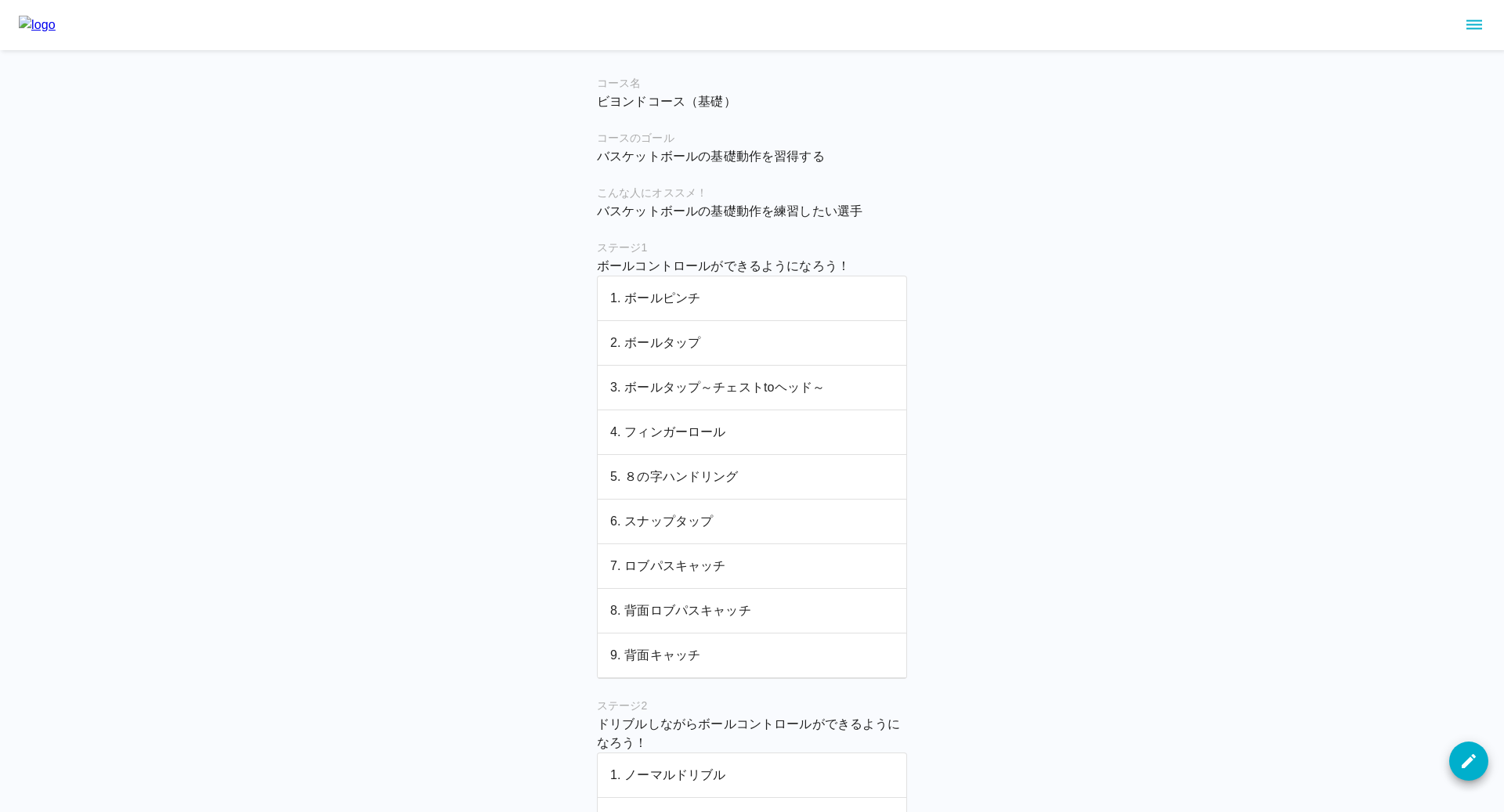
click at [689, 656] on p "9. 背面キャッチ" at bounding box center [752, 655] width 283 height 19
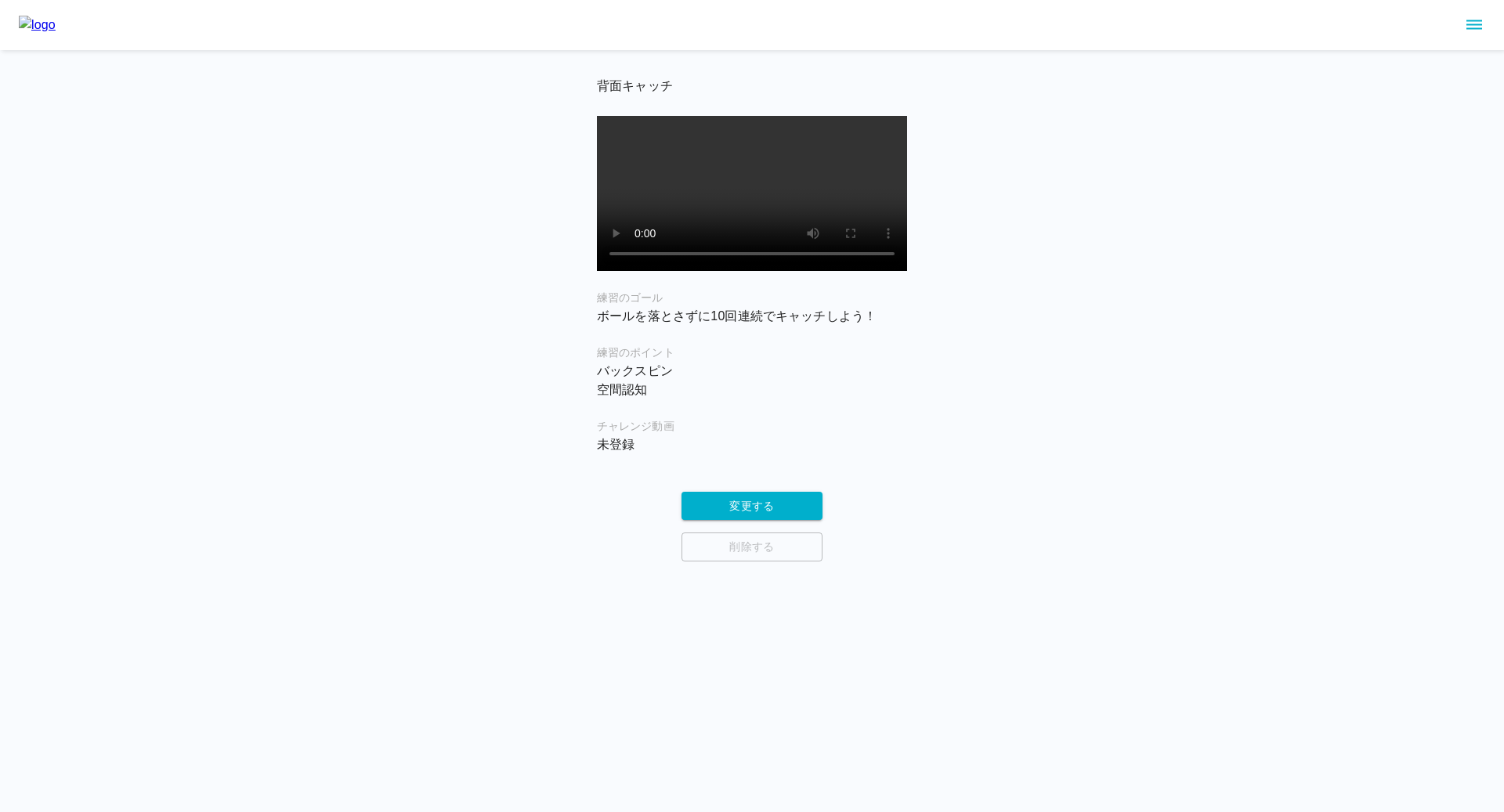
click at [734, 454] on div "チャレンジ動画 未登録" at bounding box center [752, 436] width 310 height 36
click at [731, 520] on button "変更する" at bounding box center [752, 506] width 141 height 29
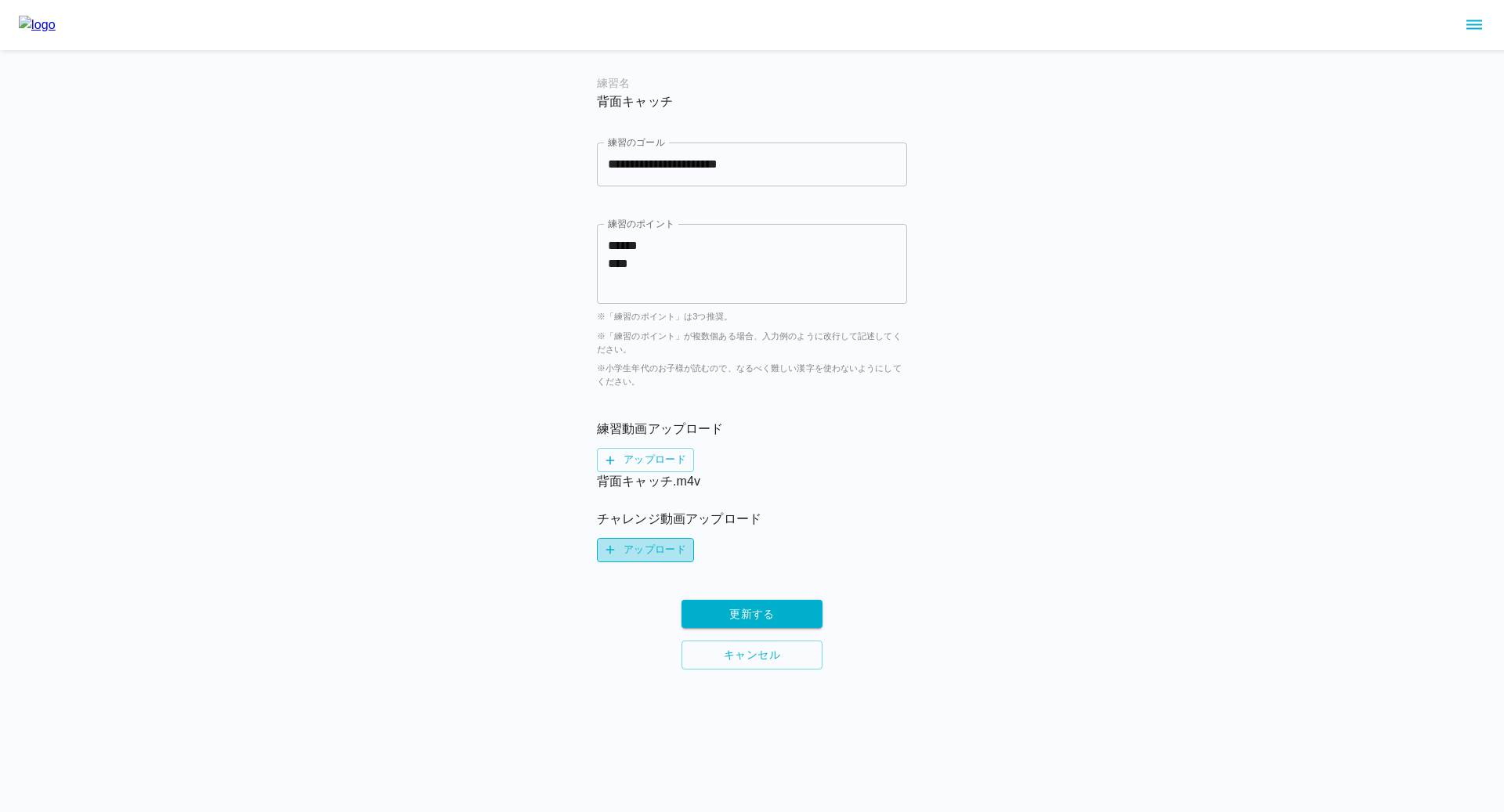
click at [639, 560] on label "アップロード" at bounding box center [645, 549] width 97 height 25
click at [0, 0] on input "アップロード" at bounding box center [0, 0] width 0 height 0
click at [746, 629] on button "更新する" at bounding box center [752, 633] width 141 height 29
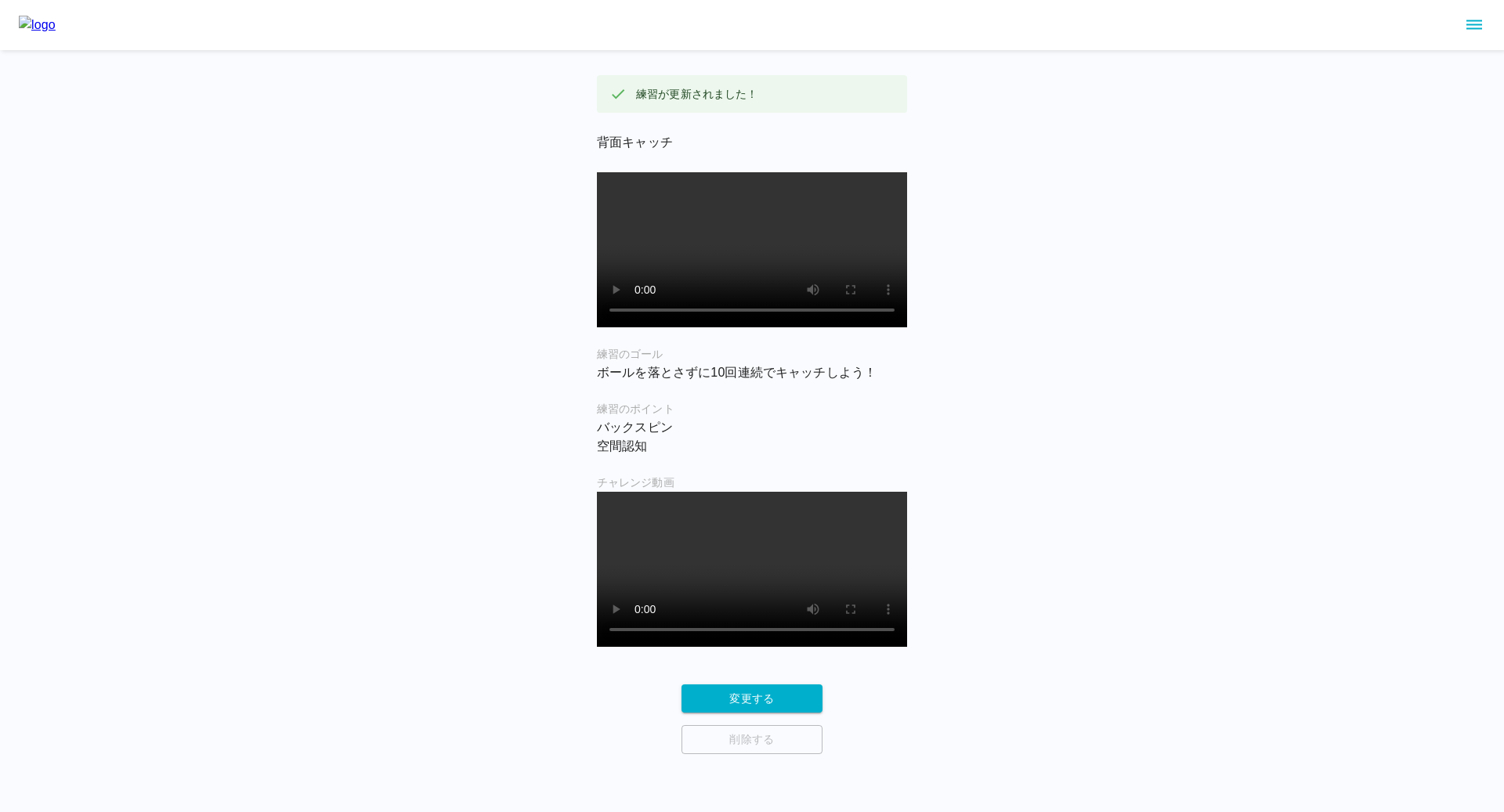
click at [52, 19] on img at bounding box center [37, 25] width 37 height 19
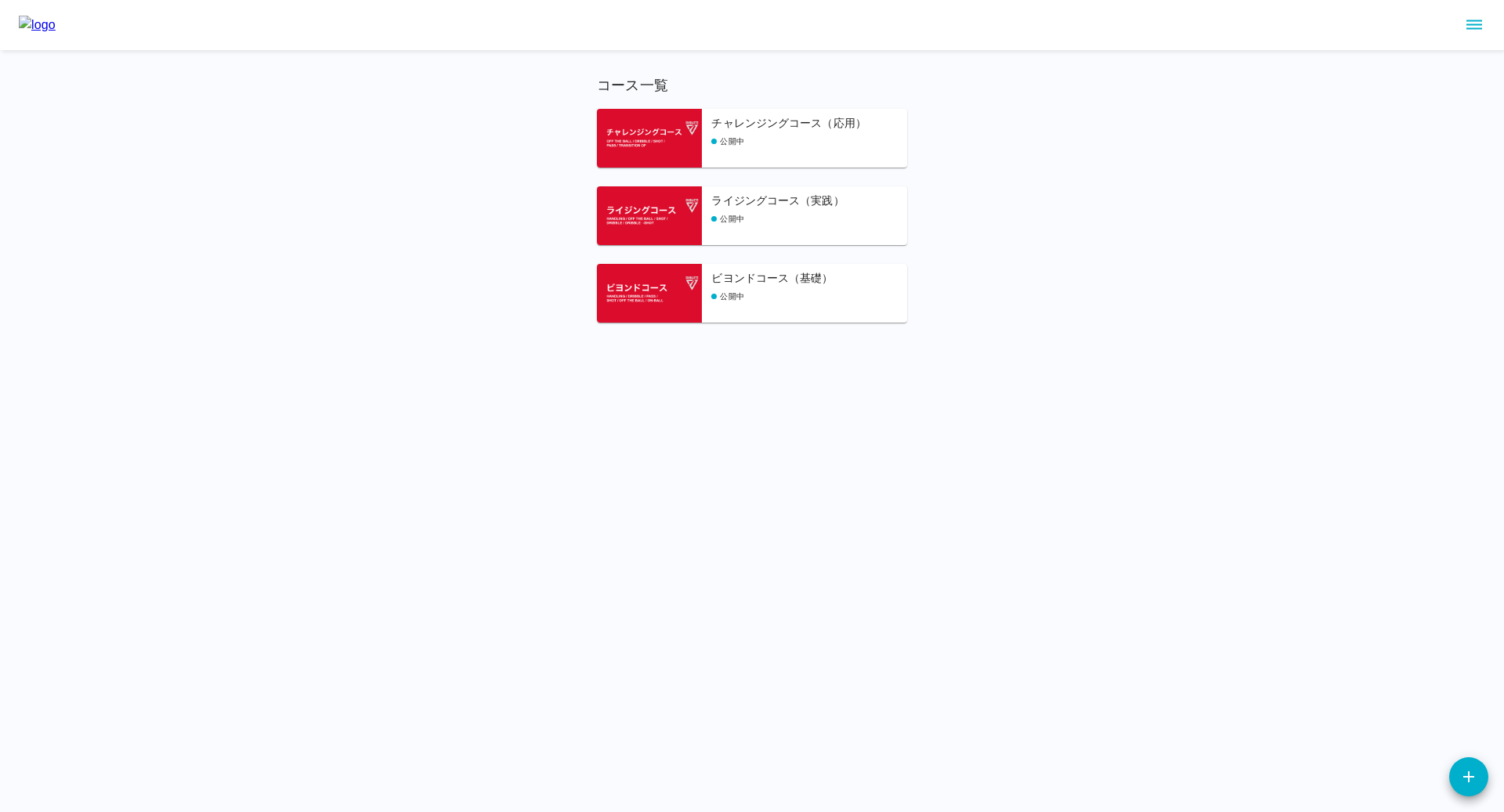
click at [1031, 168] on div "コース一覧 チャレンジングコース（応用） 公開中 ライジングコース（実践） 公開中 ビヨンドコース（基礎） 公開中" at bounding box center [752, 161] width 1504 height 323
click at [1265, 211] on div "コース一覧 チャレンジングコース（応用） 公開中 ライジングコース（実践） 公開中 ビヨンドコース（基礎） 公開中" at bounding box center [752, 161] width 1504 height 323
